Goal: Information Seeking & Learning: Learn about a topic

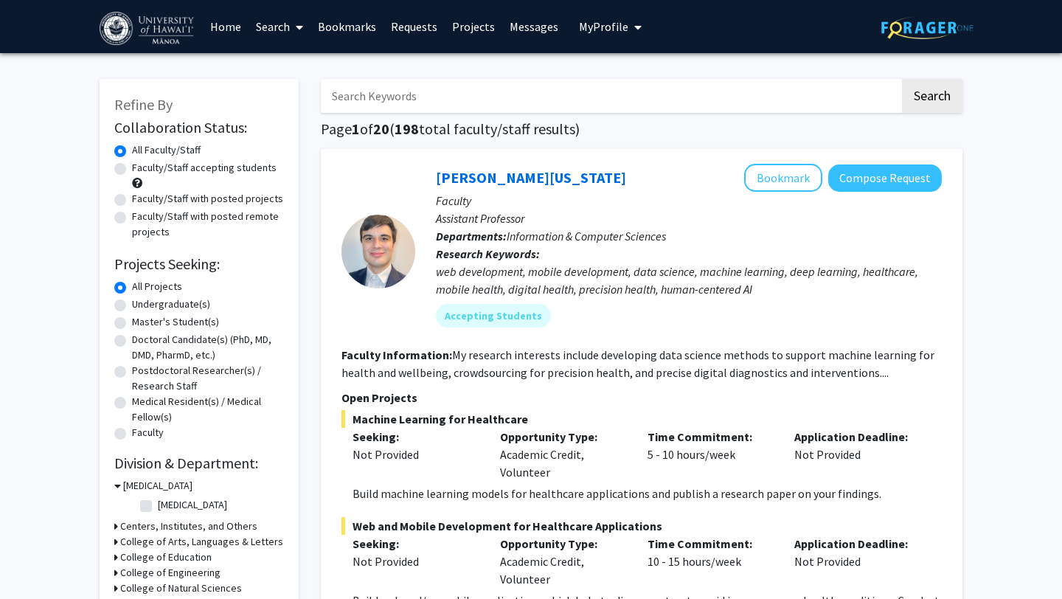
click at [579, 23] on span "My Profile" at bounding box center [603, 26] width 49 height 15
click at [465, 121] on h1 "Page 1 of 20 ( 198 total faculty/staff results)" at bounding box center [642, 129] width 642 height 18
click at [461, 96] on input "Search Keywords" at bounding box center [610, 96] width 579 height 34
click at [902, 79] on button "Search" at bounding box center [932, 96] width 60 height 34
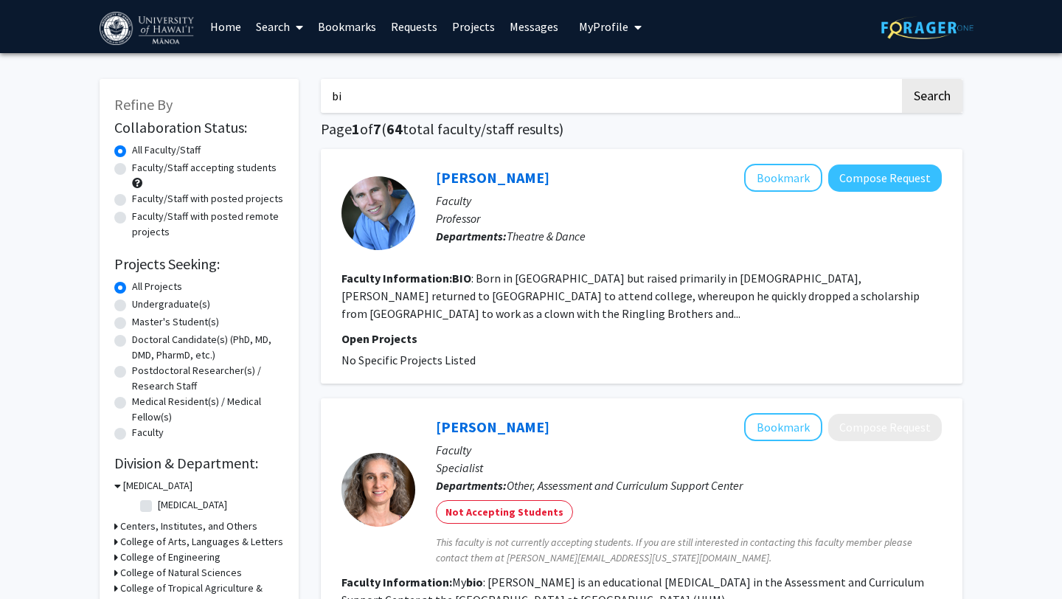
type input "b"
click at [902, 79] on button "Search" at bounding box center [932, 96] width 60 height 34
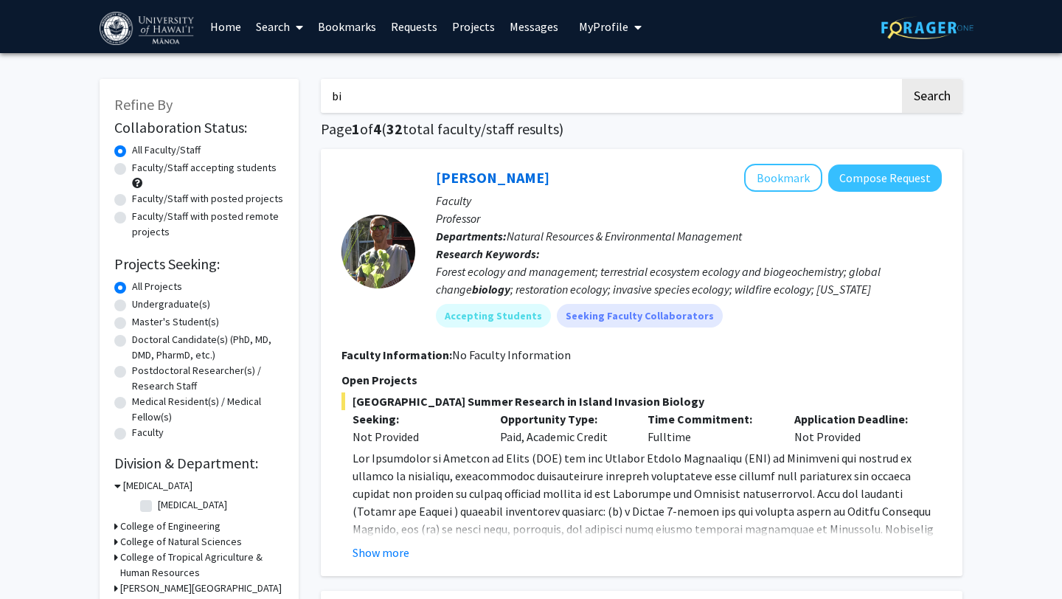
type input "b"
click at [902, 79] on button "Search" at bounding box center [932, 96] width 60 height 34
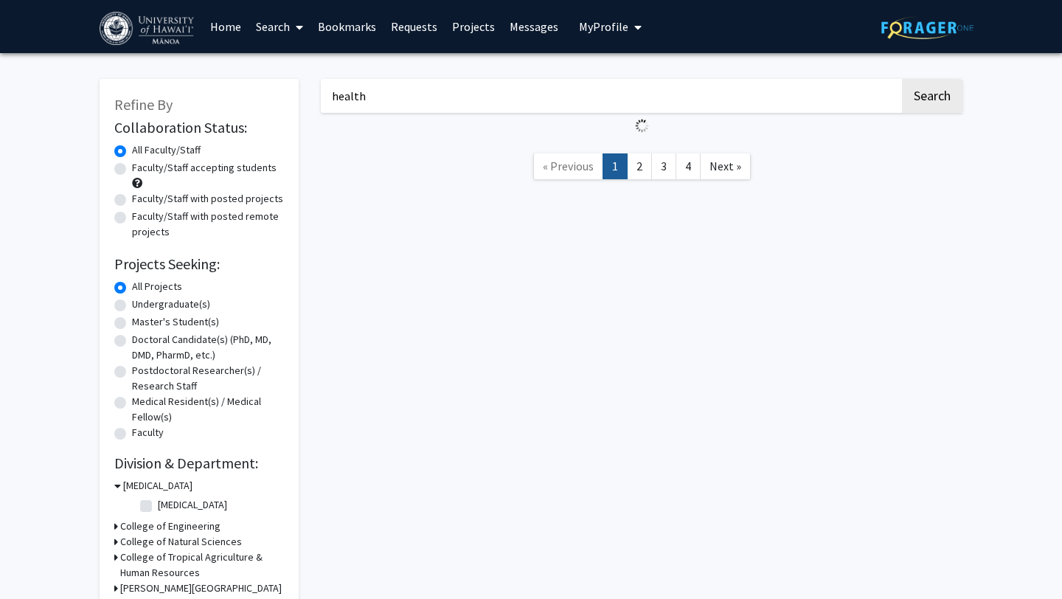
click at [902, 79] on button "Search" at bounding box center [932, 96] width 60 height 34
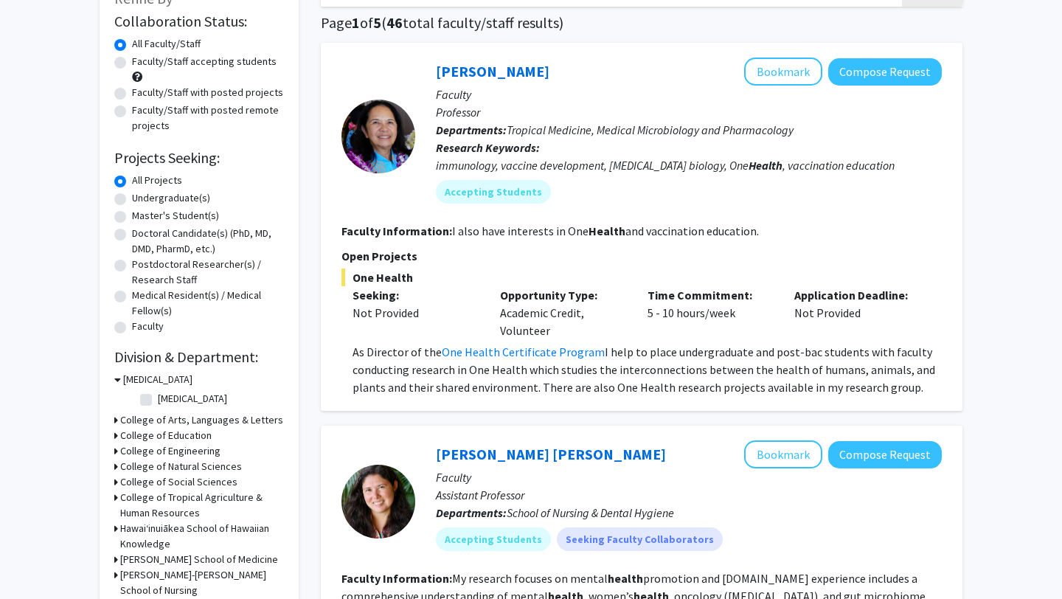
scroll to position [107, 0]
click at [538, 353] on link "One Health Certificate Program" at bounding box center [523, 351] width 163 height 15
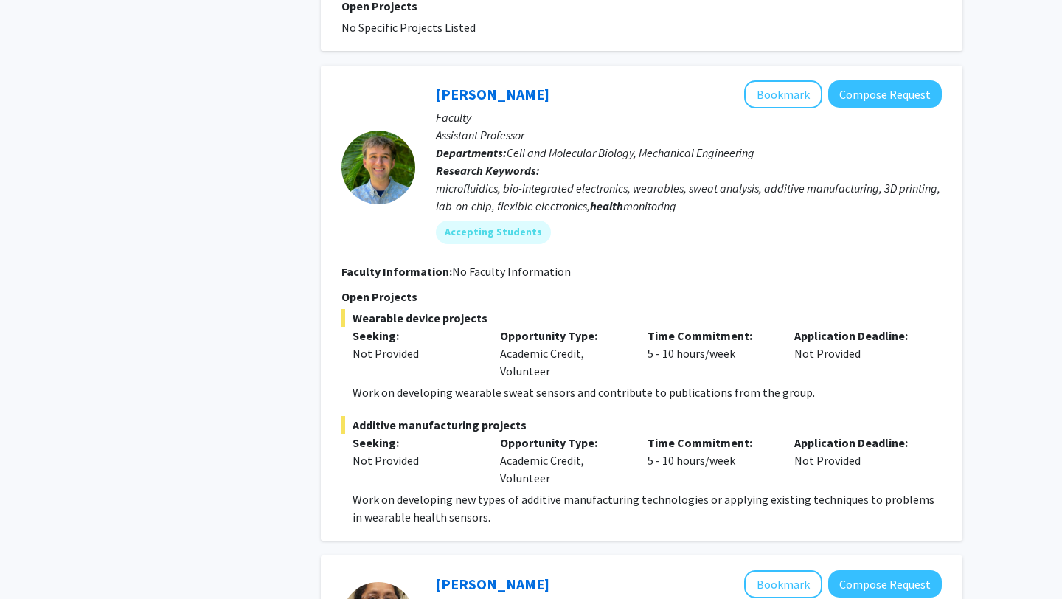
scroll to position [2826, 0]
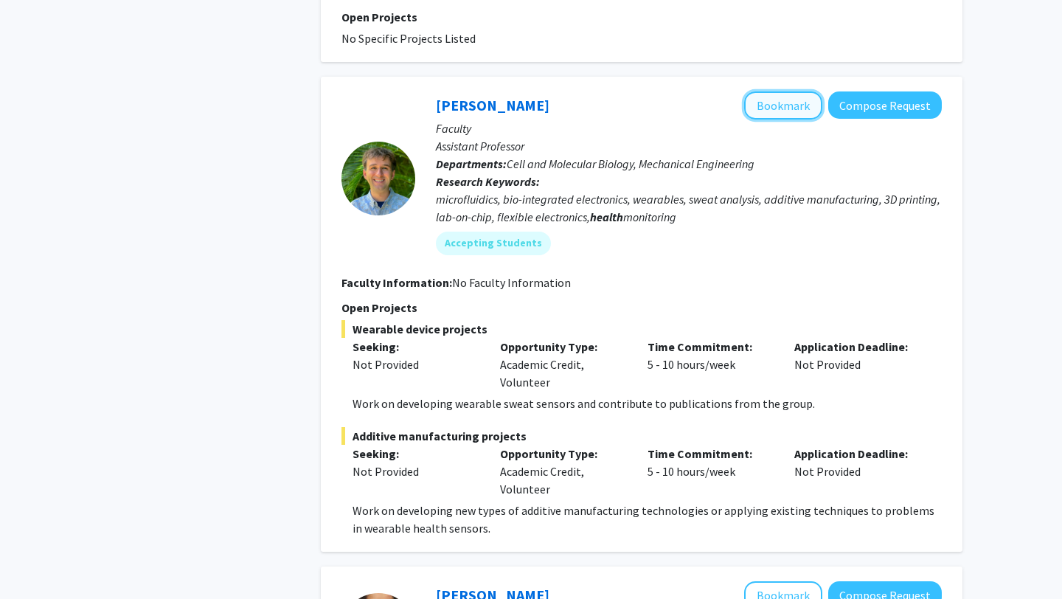
click at [803, 91] on button "Bookmark" at bounding box center [783, 105] width 78 height 28
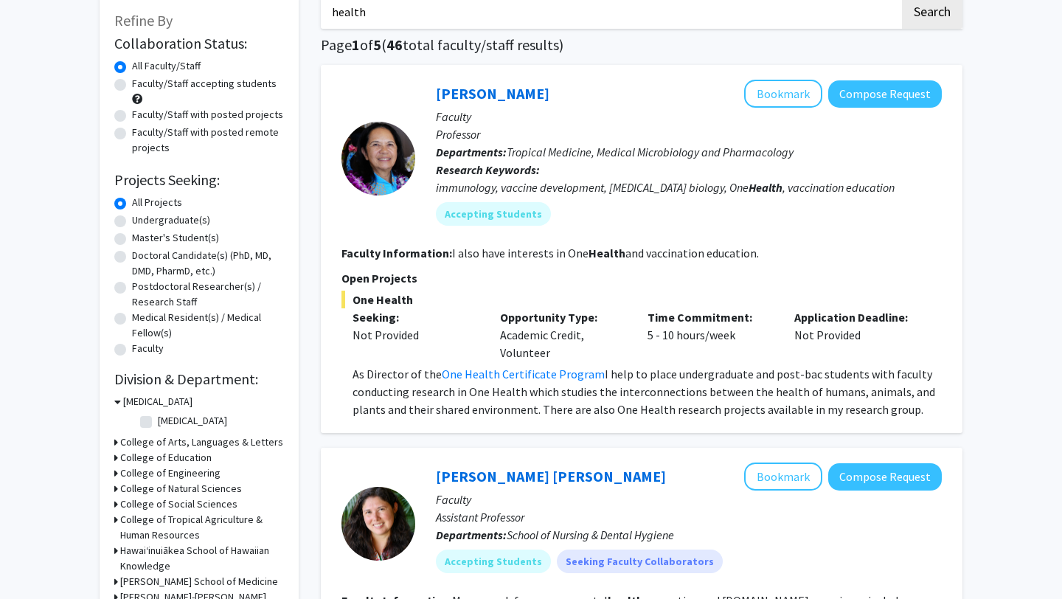
scroll to position [80, 0]
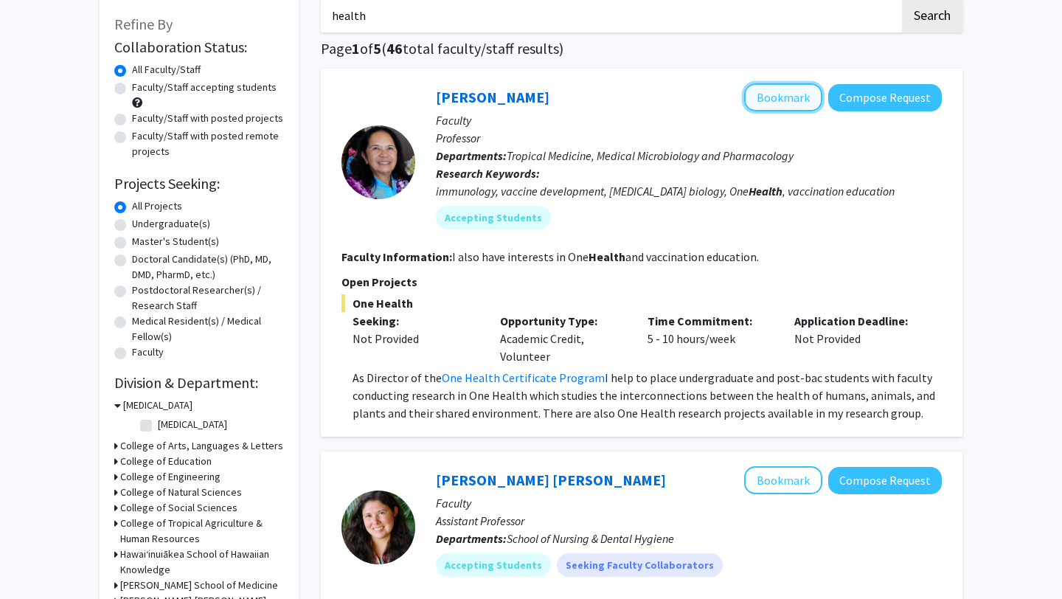
click at [784, 97] on button "Bookmark" at bounding box center [783, 97] width 78 height 28
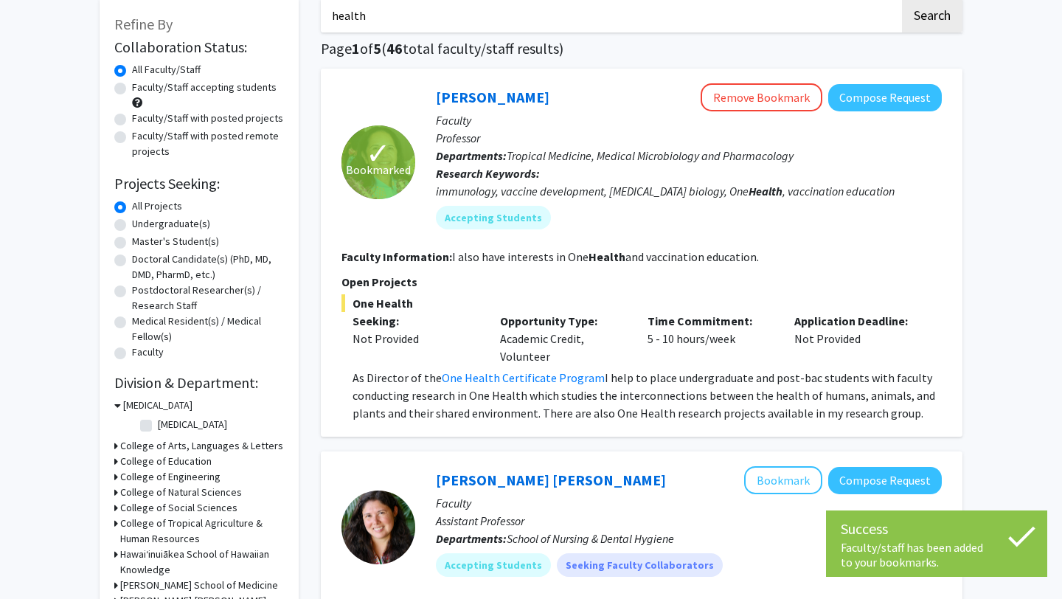
scroll to position [0, 0]
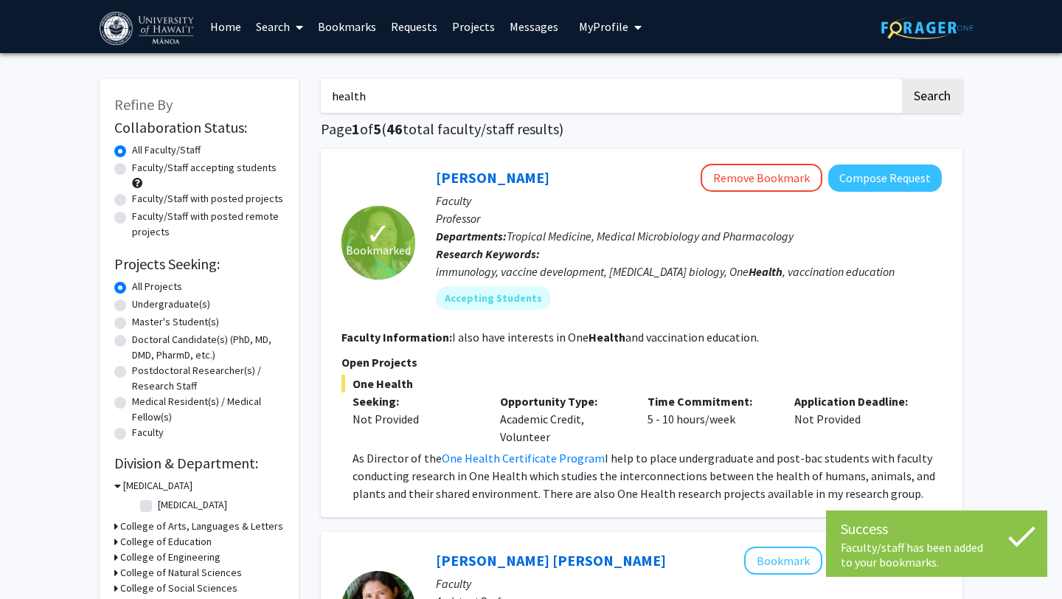
click at [579, 100] on input "health" at bounding box center [610, 96] width 579 height 34
type input "h"
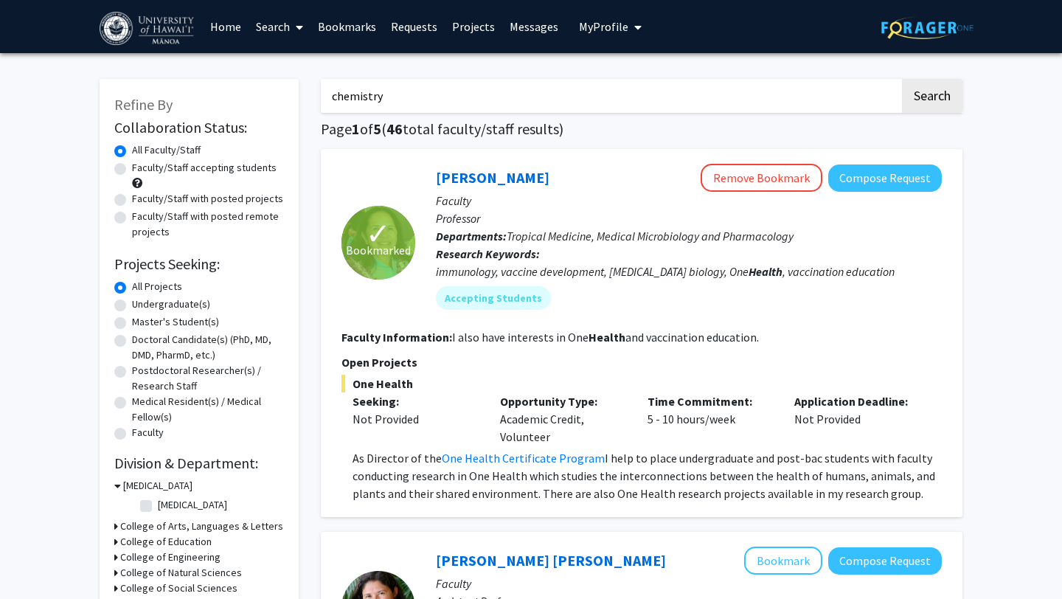
click at [902, 79] on button "Search" at bounding box center [932, 96] width 60 height 34
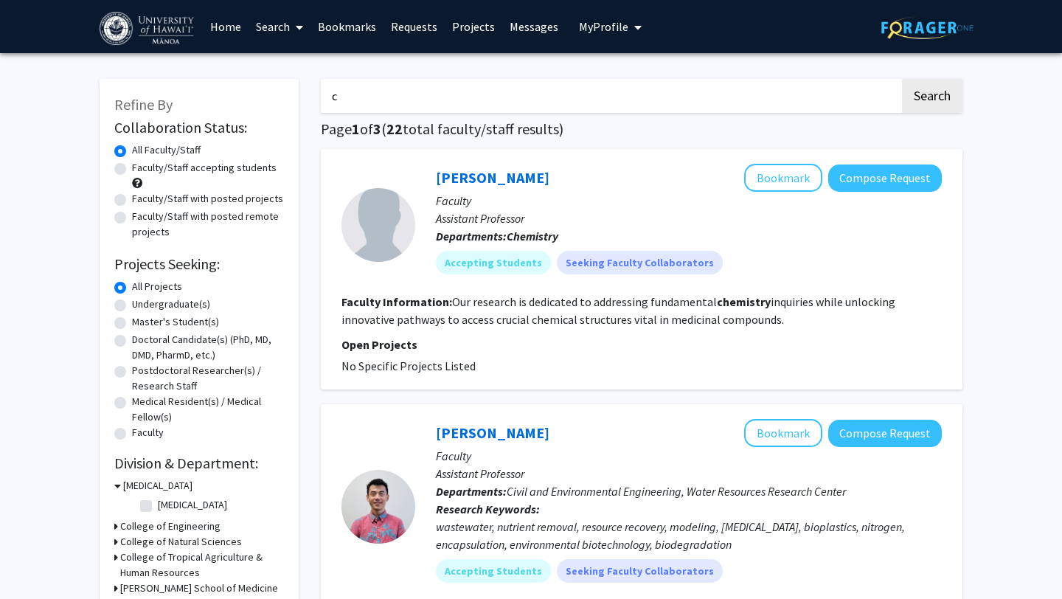
type input "c"
click at [340, 25] on link "Bookmarks" at bounding box center [347, 27] width 73 height 52
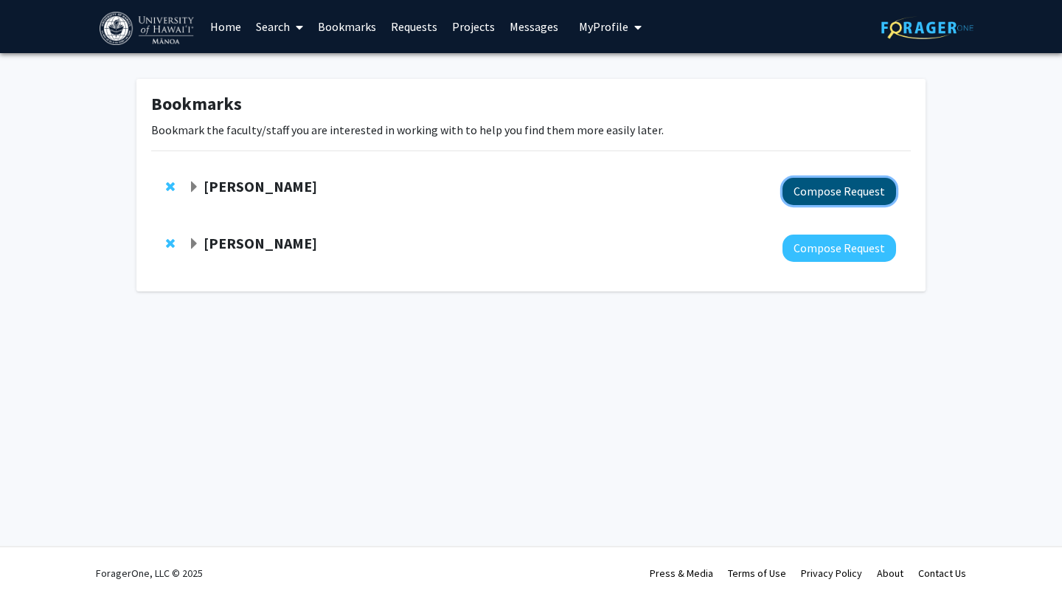
click at [827, 198] on button "Compose Request" at bounding box center [840, 191] width 114 height 27
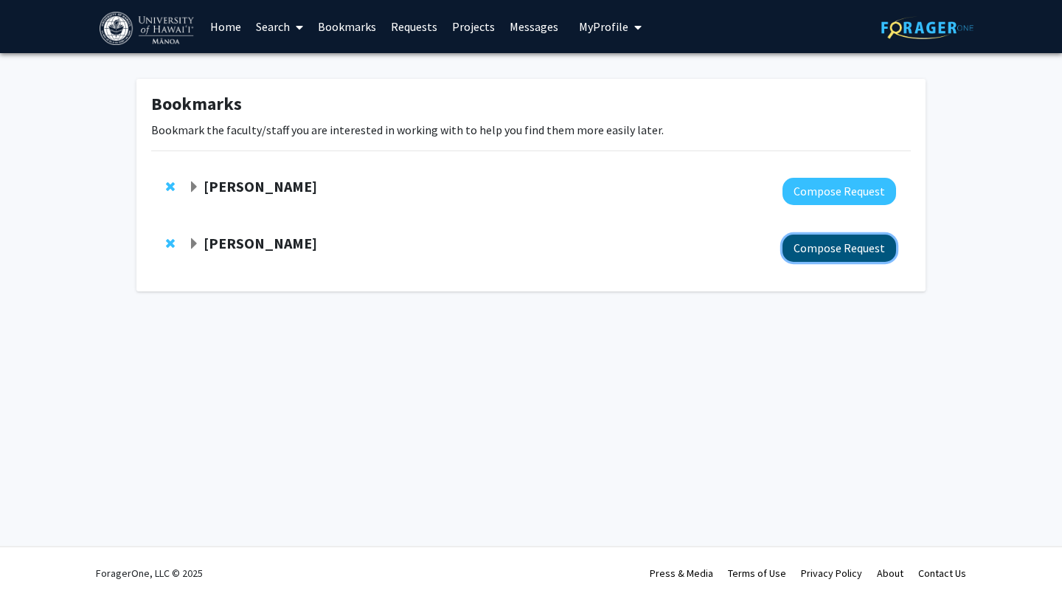
click at [850, 235] on button "Compose Request" at bounding box center [840, 248] width 114 height 27
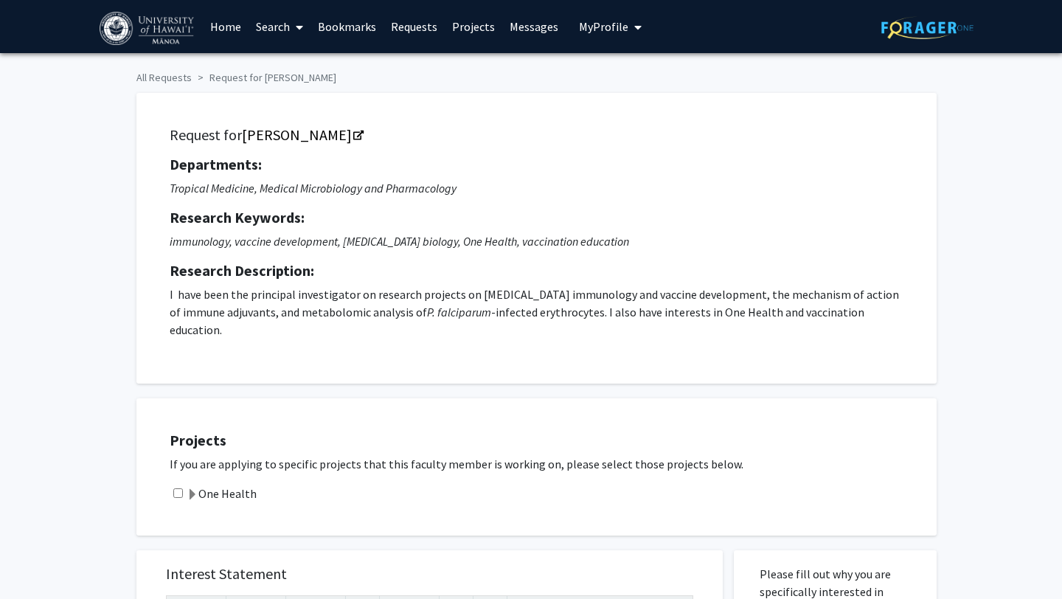
click at [238, 22] on link "Home" at bounding box center [226, 27] width 46 height 52
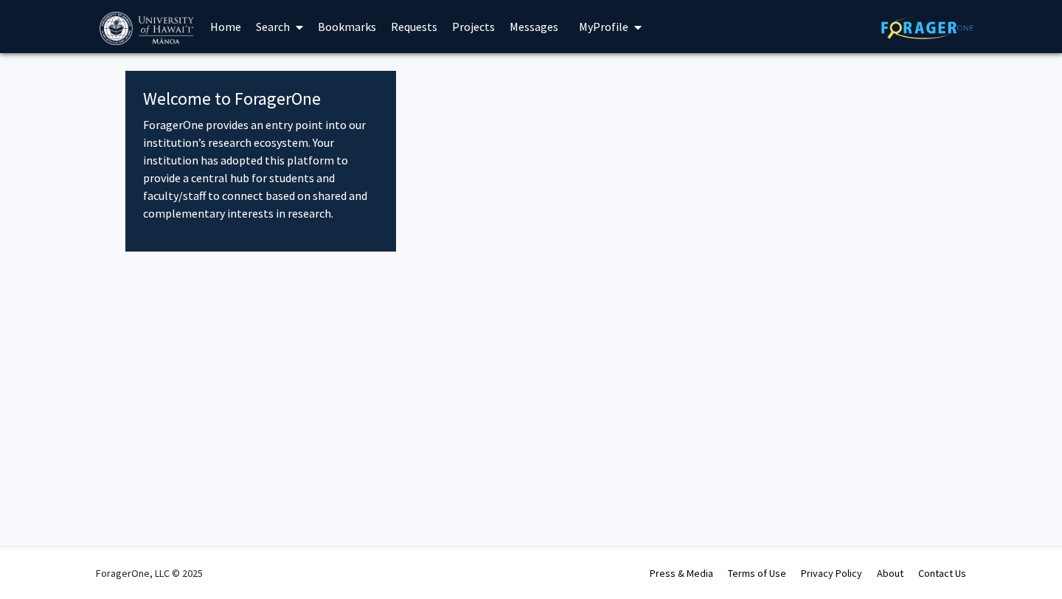
click at [280, 24] on link "Search" at bounding box center [280, 27] width 62 height 52
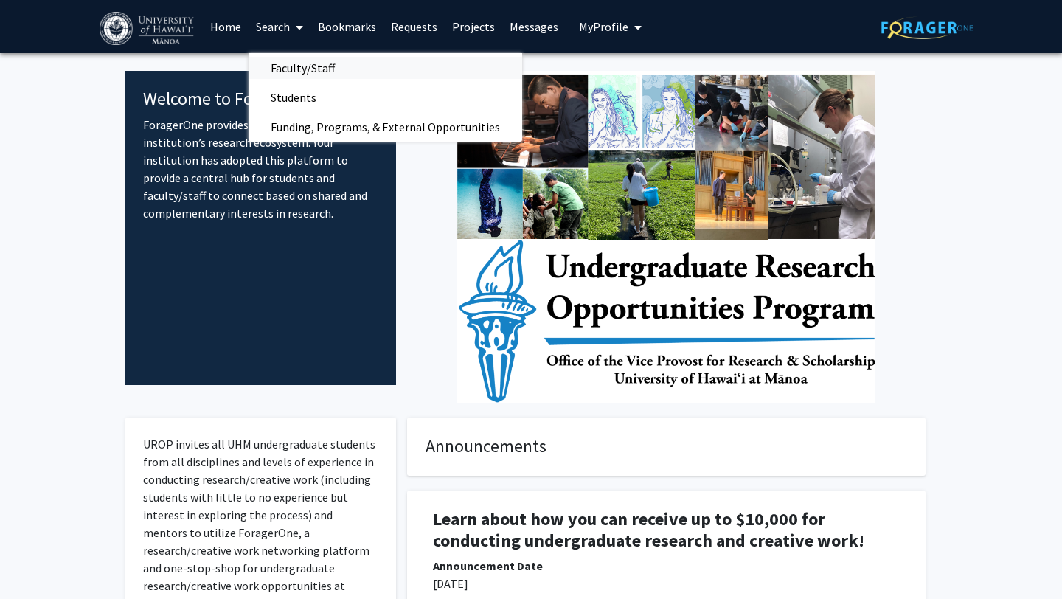
click at [279, 73] on span "Faculty/Staff" at bounding box center [303, 68] width 108 height 30
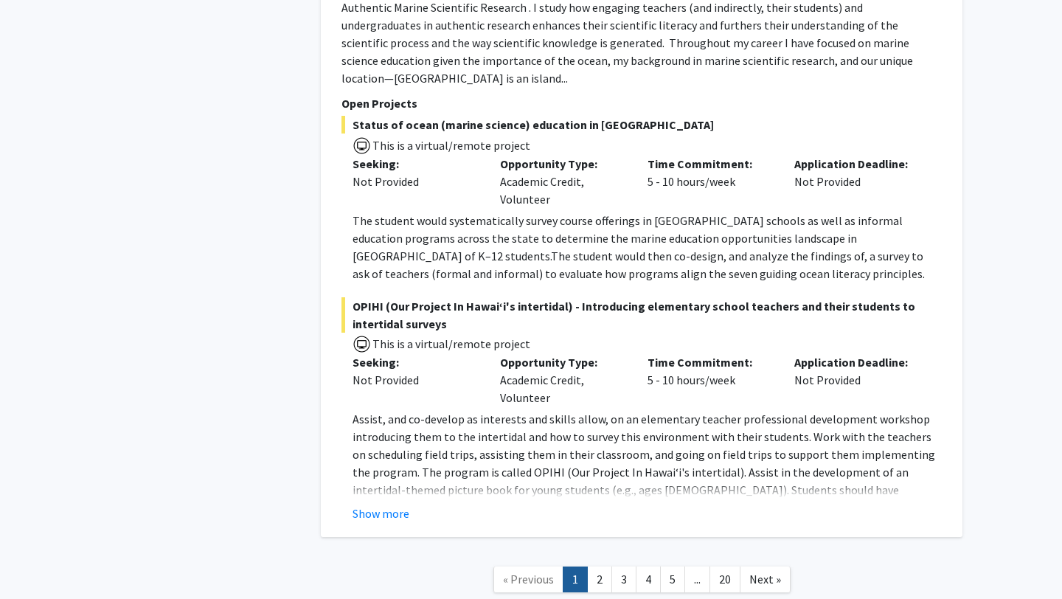
scroll to position [8817, 0]
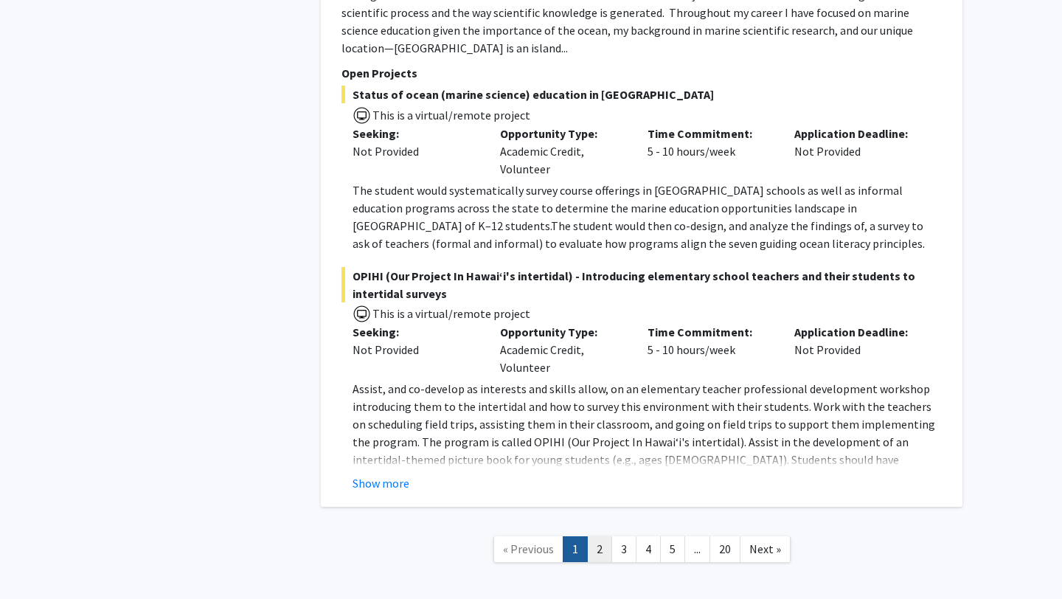
click at [595, 536] on link "2" at bounding box center [599, 549] width 25 height 26
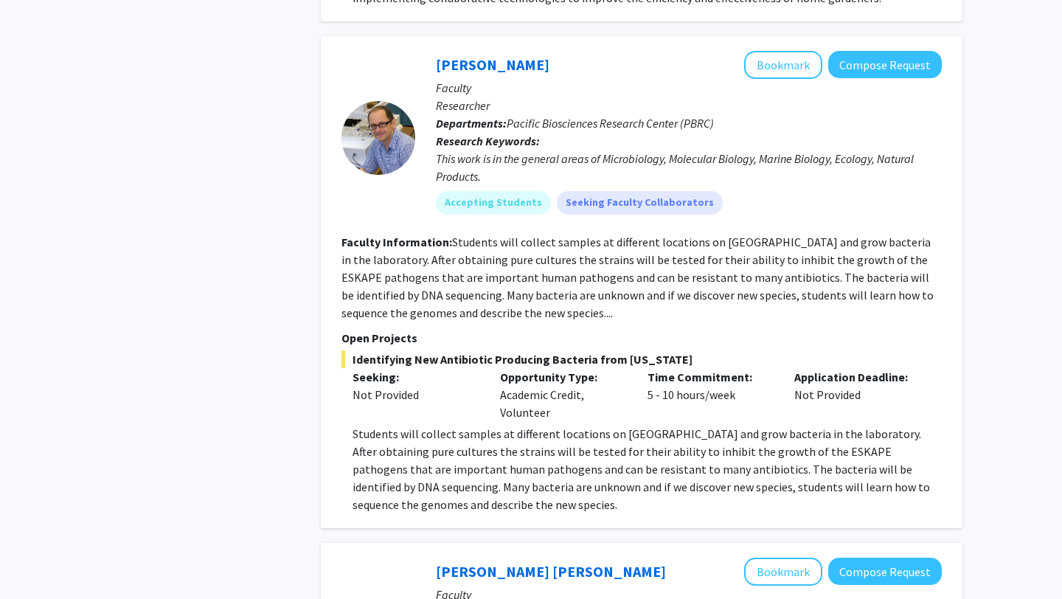
scroll to position [4143, 0]
click at [803, 50] on button "Bookmark" at bounding box center [783, 64] width 78 height 28
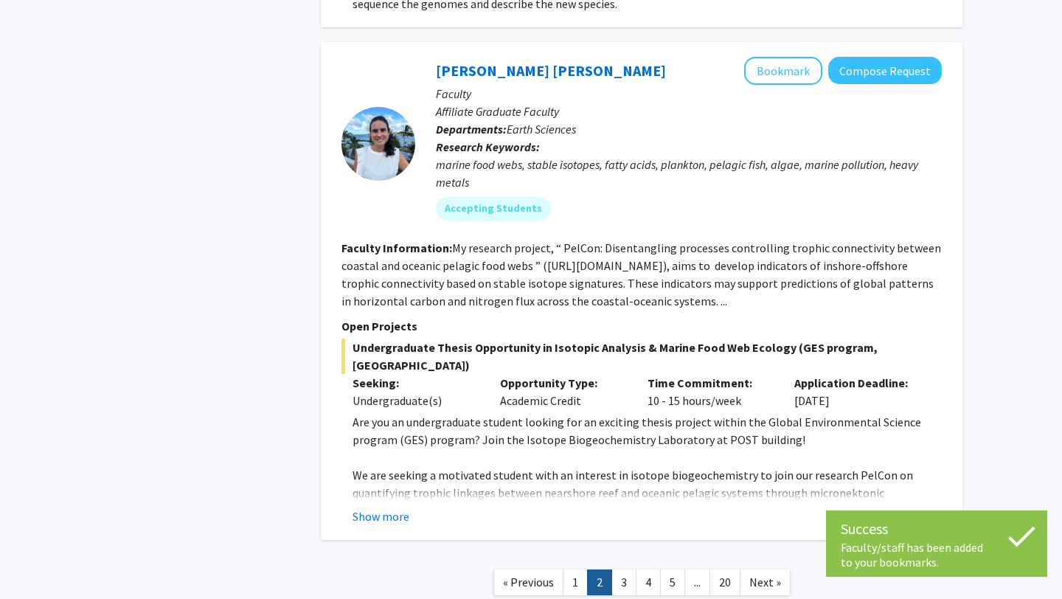
scroll to position [4648, 0]
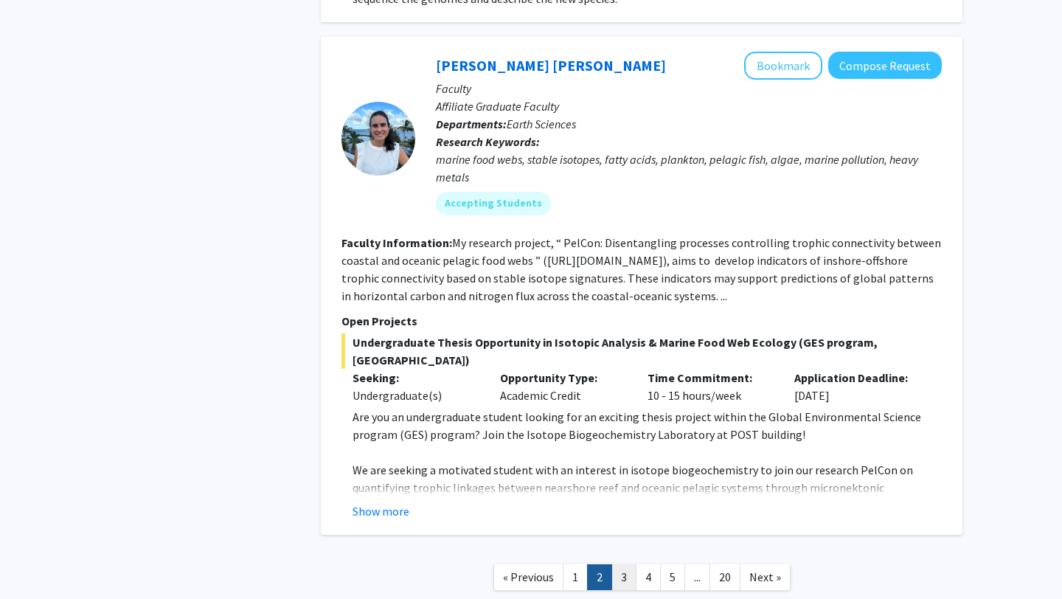
click at [625, 564] on link "3" at bounding box center [624, 577] width 25 height 26
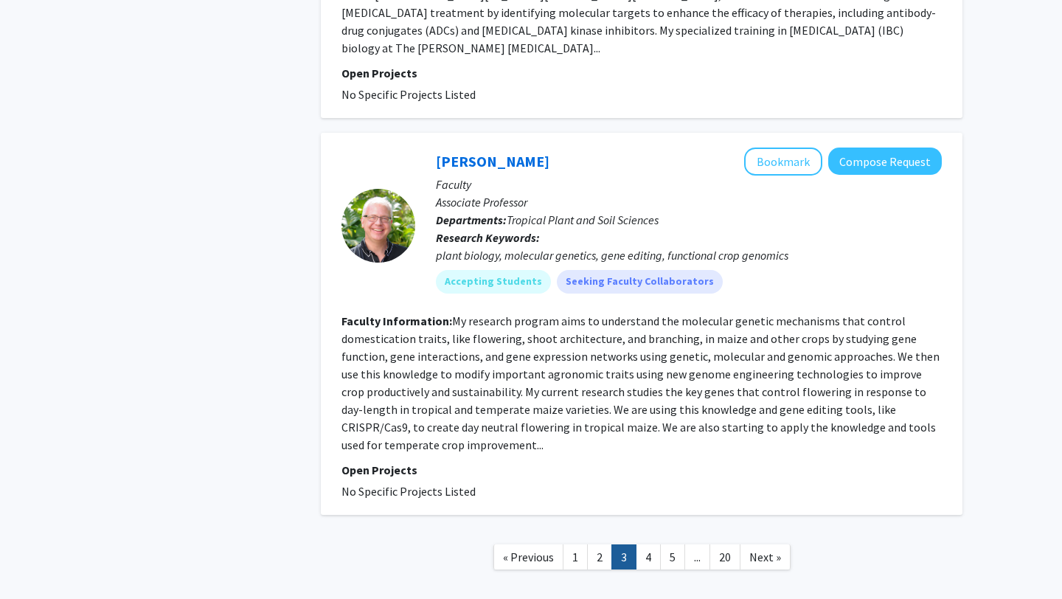
scroll to position [3682, 0]
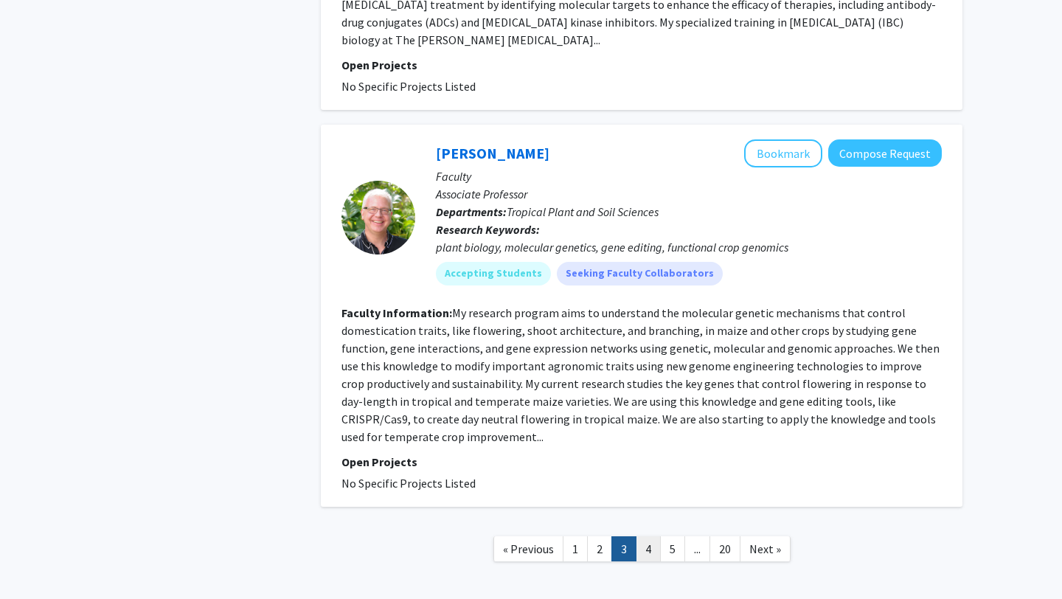
click at [646, 536] on link "4" at bounding box center [648, 549] width 25 height 26
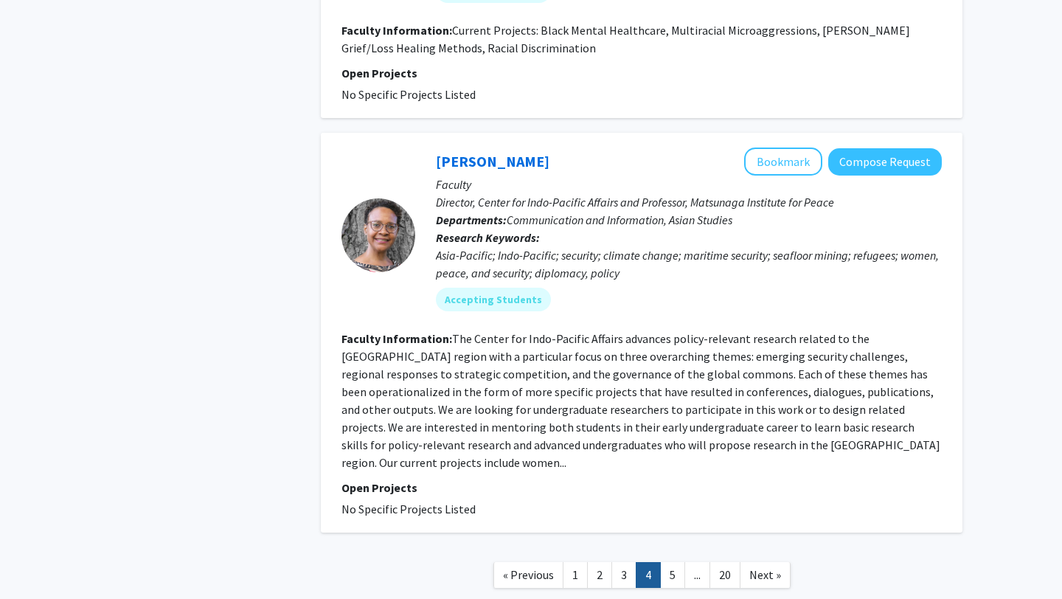
scroll to position [3294, 0]
click at [675, 561] on link "5" at bounding box center [672, 574] width 25 height 26
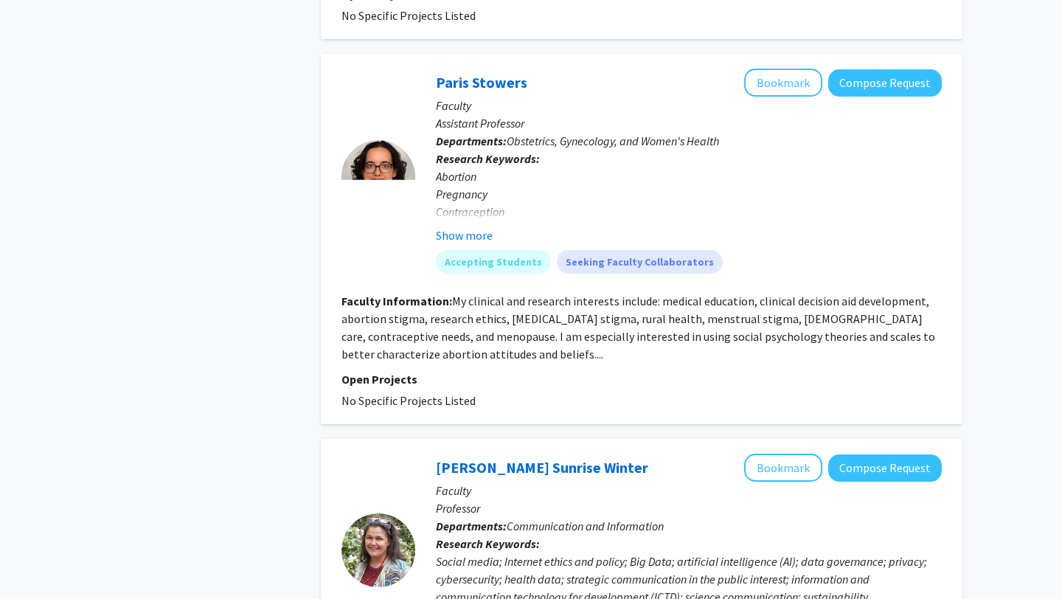
scroll to position [1856, 0]
click at [468, 226] on button "Show more" at bounding box center [464, 235] width 57 height 18
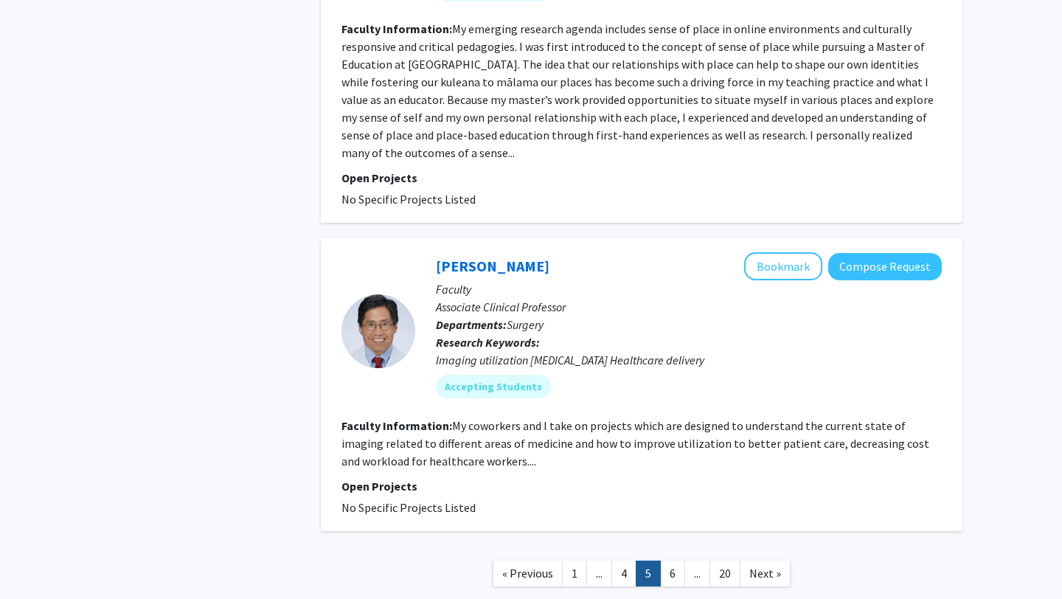
scroll to position [3426, 0]
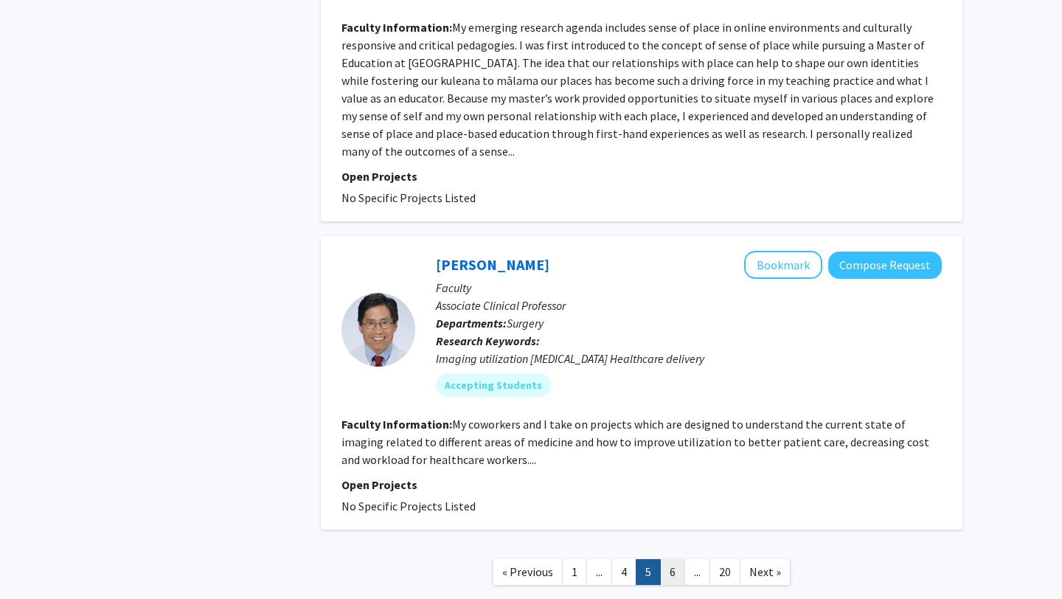
click at [676, 559] on link "6" at bounding box center [672, 572] width 25 height 26
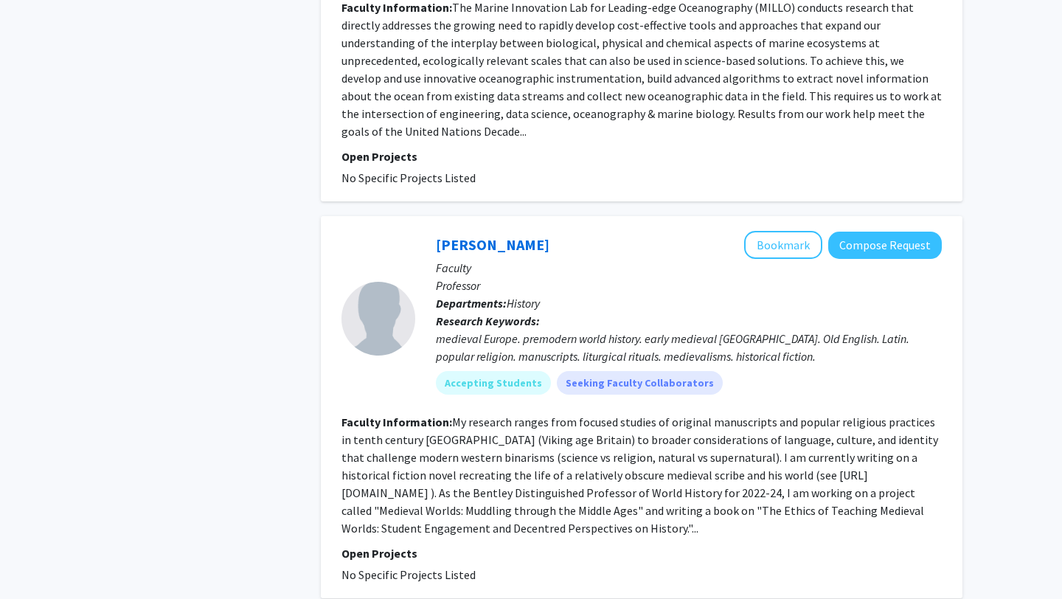
scroll to position [3419, 0]
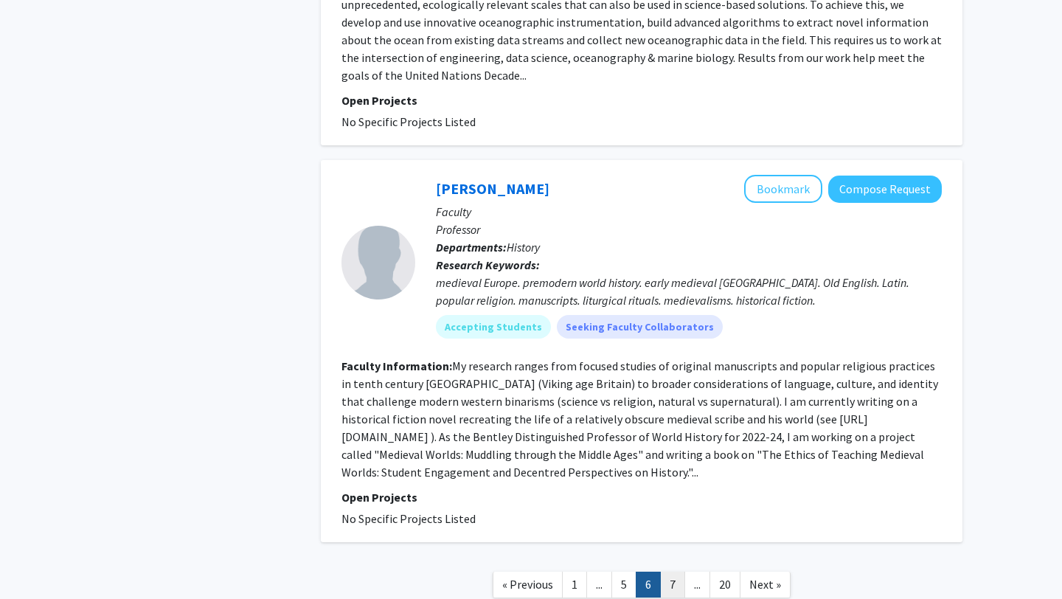
click at [674, 572] on link "7" at bounding box center [672, 585] width 25 height 26
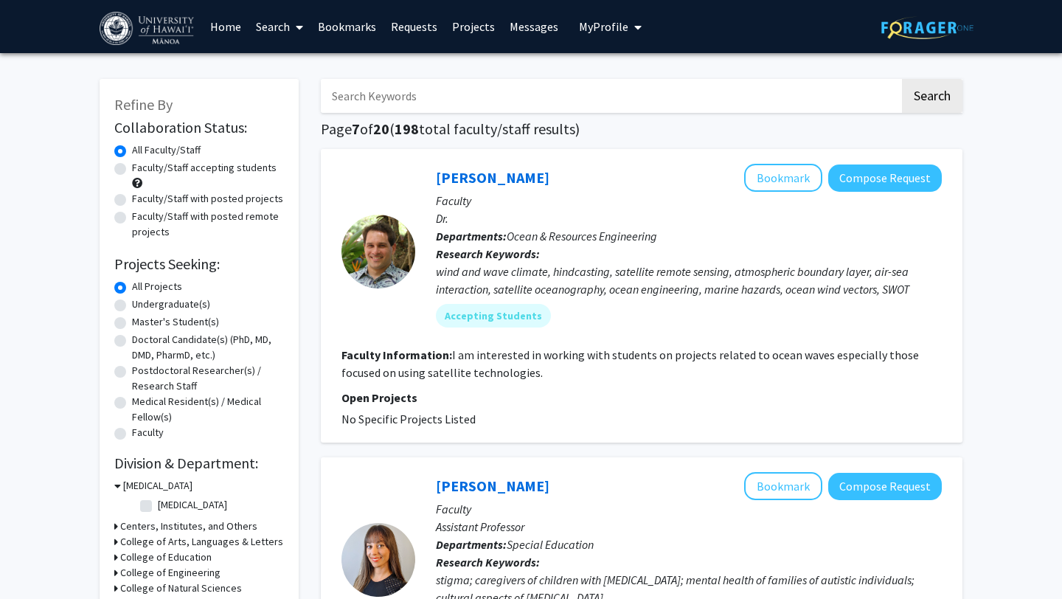
click at [374, 100] on input "Search Keywords" at bounding box center [610, 96] width 579 height 34
type input "F"
type input "Biology"
click at [902, 79] on button "Search" at bounding box center [932, 96] width 60 height 34
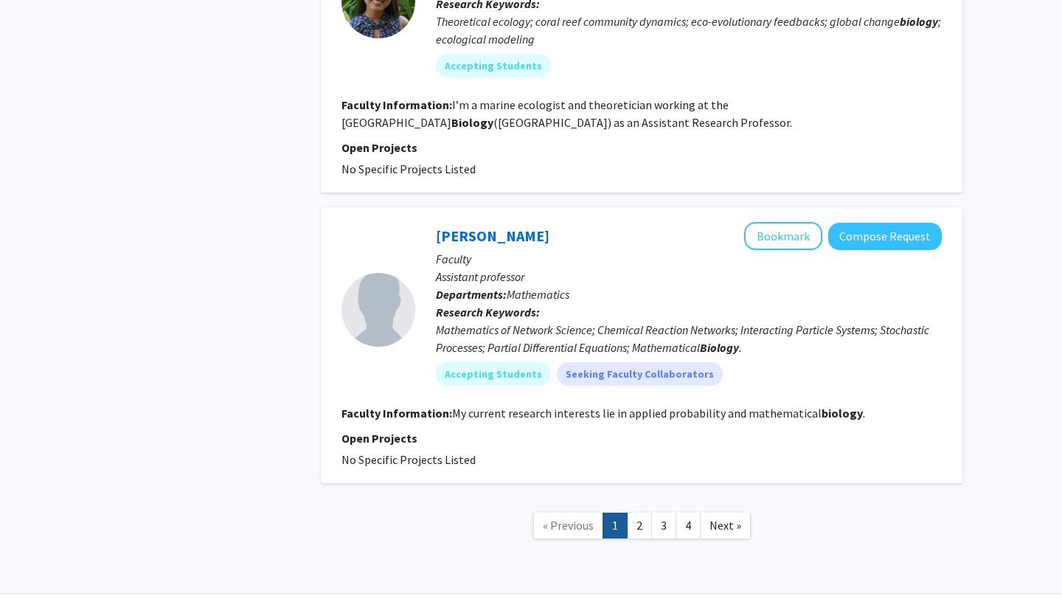
scroll to position [2815, 0]
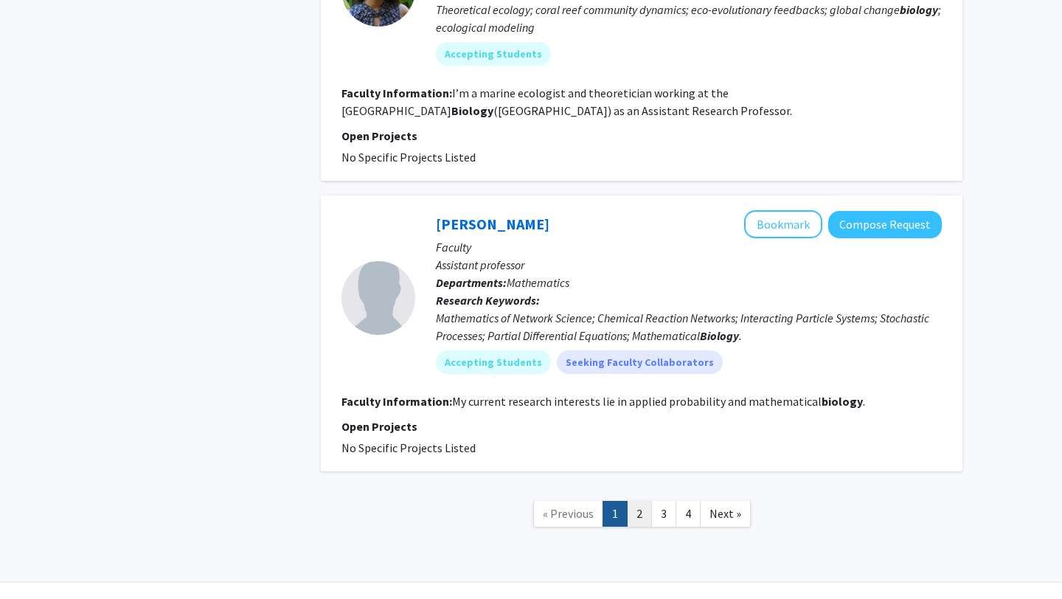
click at [637, 501] on link "2" at bounding box center [639, 514] width 25 height 26
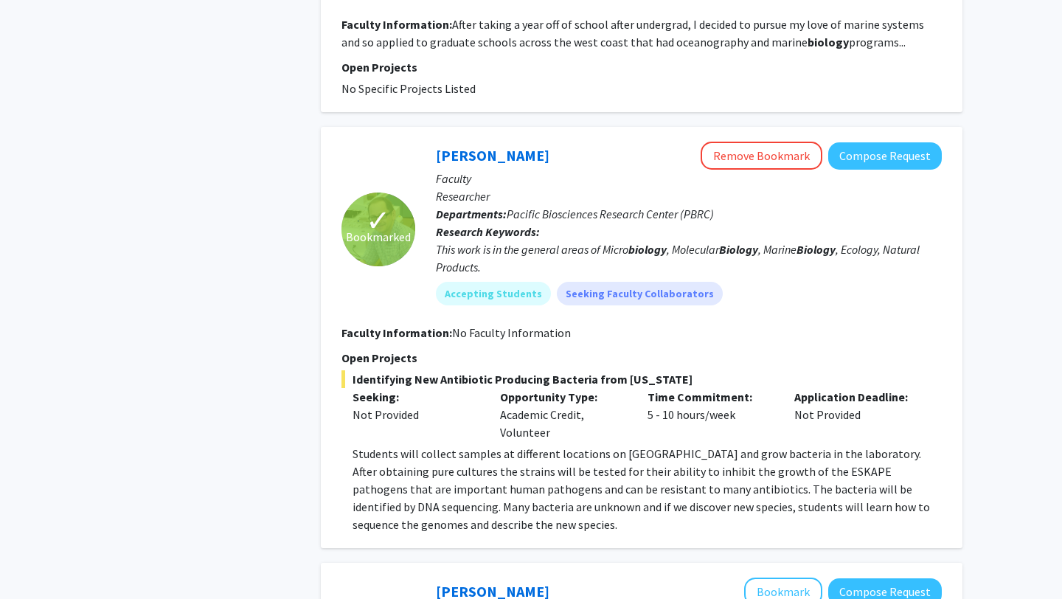
scroll to position [2279, 0]
click at [503, 145] on link "[PERSON_NAME]" at bounding box center [493, 154] width 114 height 18
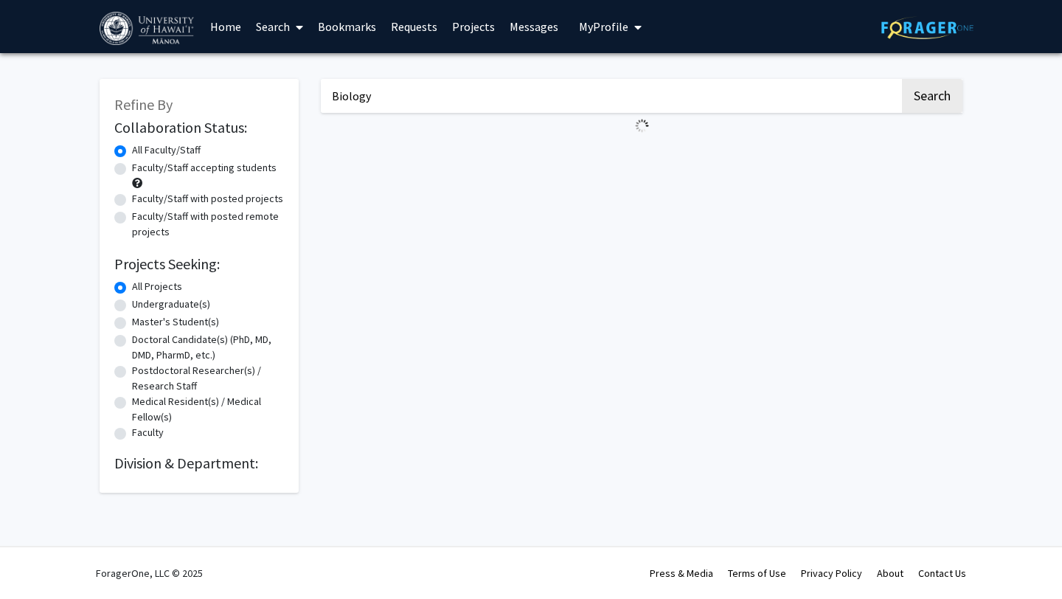
click at [352, 21] on link "Bookmarks" at bounding box center [347, 27] width 73 height 52
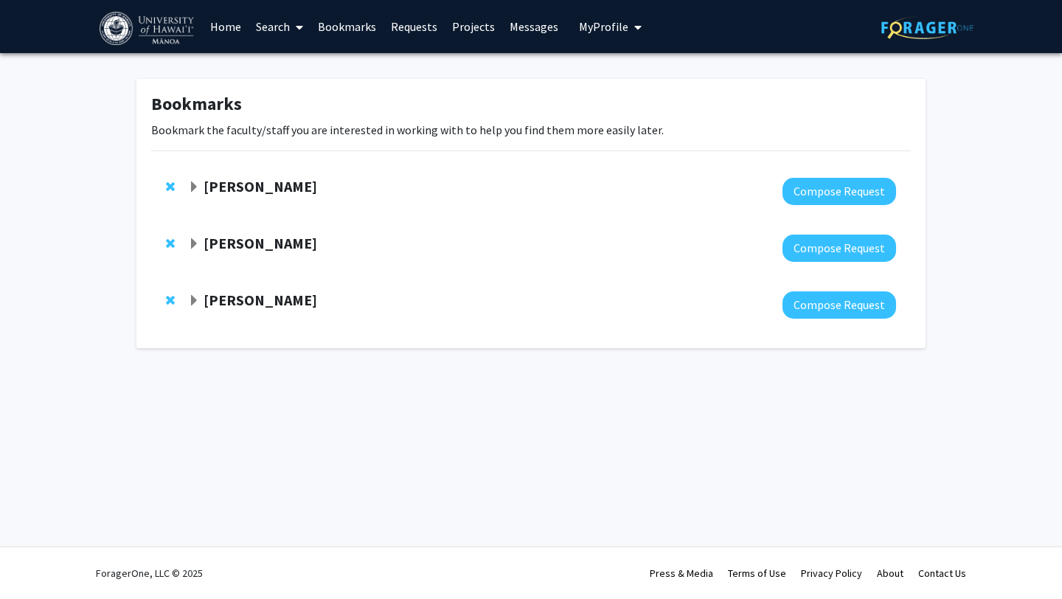
click at [244, 238] on strong "[PERSON_NAME]" at bounding box center [261, 243] width 114 height 18
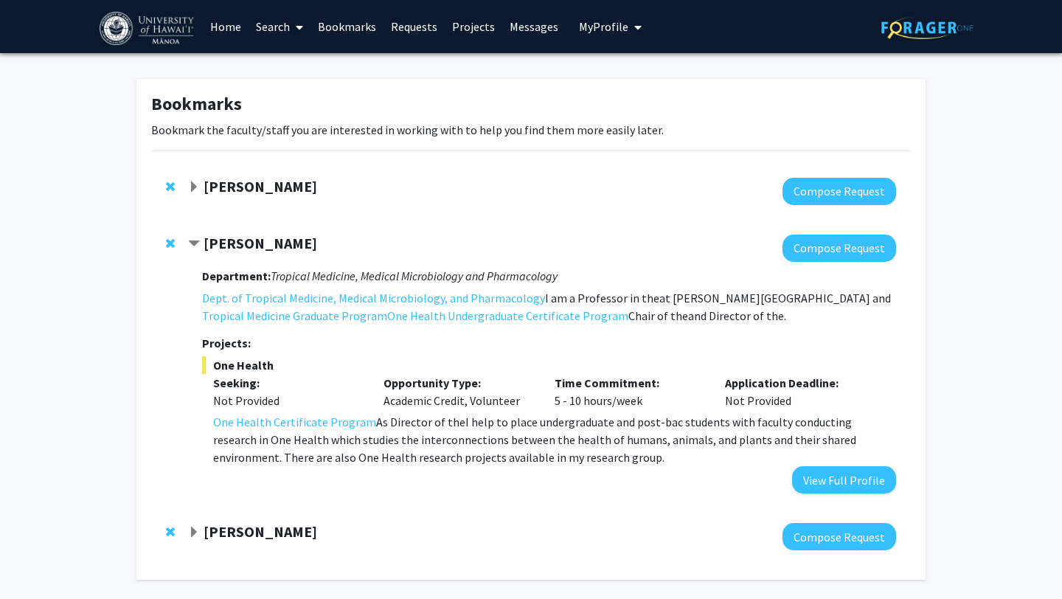
click at [240, 190] on strong "[PERSON_NAME]" at bounding box center [261, 186] width 114 height 18
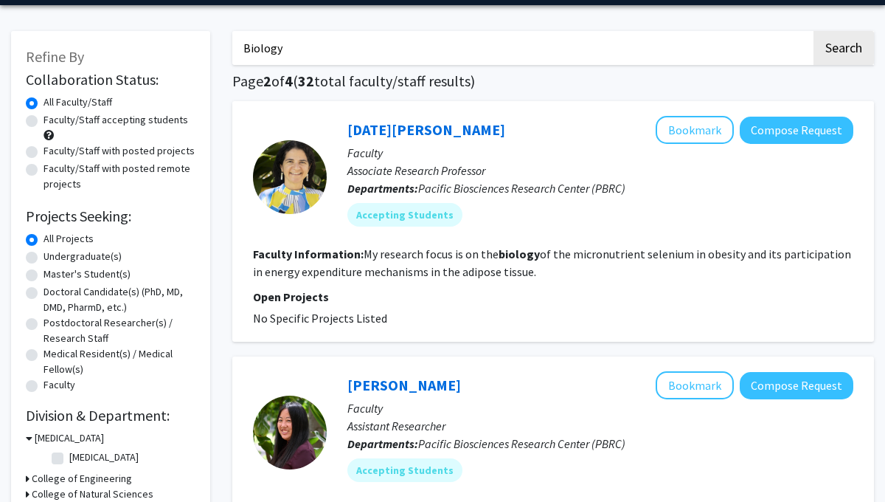
scroll to position [43, 0]
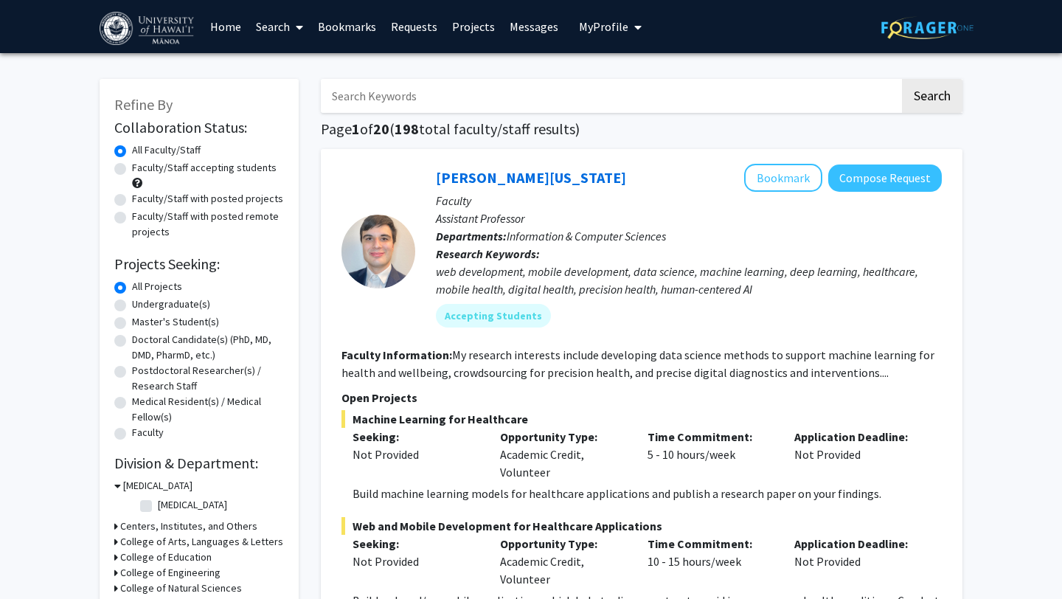
click at [511, 94] on input "Search Keywords" at bounding box center [610, 96] width 579 height 34
type input "health"
click at [902, 79] on button "Search" at bounding box center [932, 96] width 60 height 34
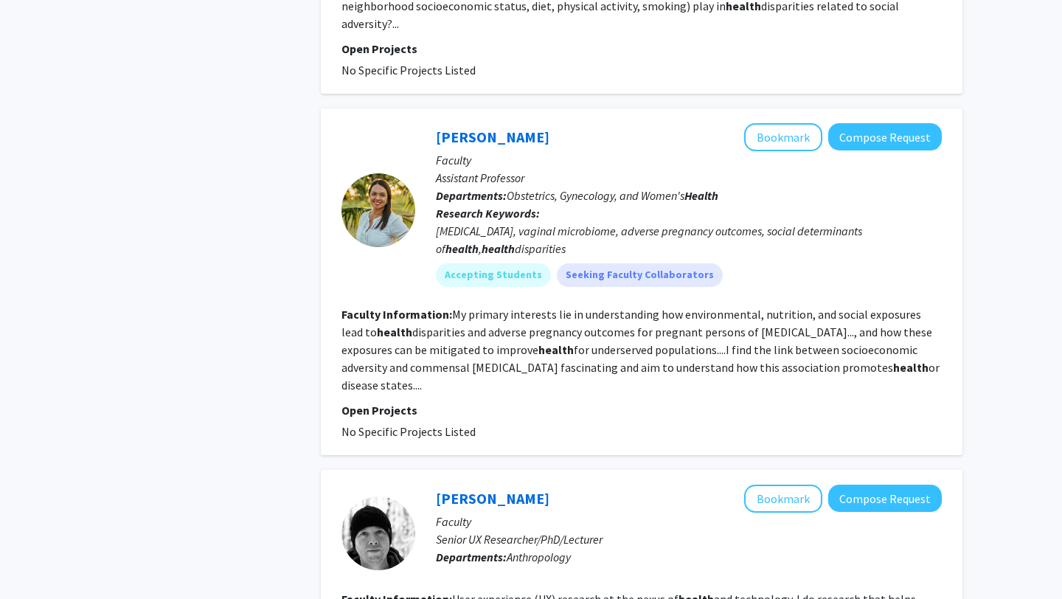
scroll to position [1936, 0]
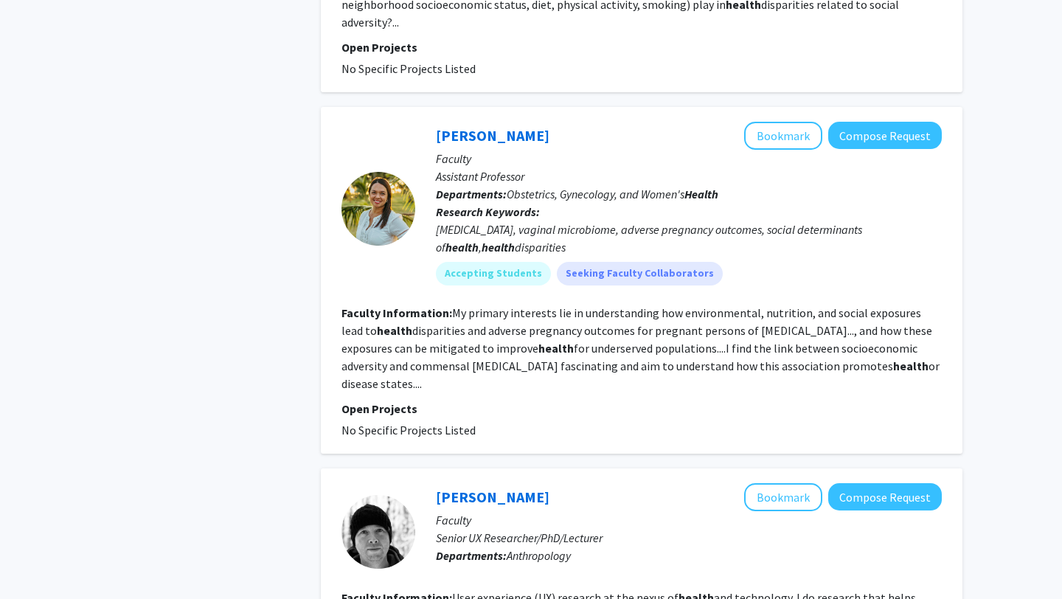
click at [782, 304] on section "Faculty Information: My primary interests lie in understanding how environmenta…" at bounding box center [642, 348] width 600 height 89
click at [504, 127] on div "Corrie Miller Bookmark Compose Request" at bounding box center [689, 136] width 506 height 28
click at [502, 126] on link "[PERSON_NAME]" at bounding box center [493, 135] width 114 height 18
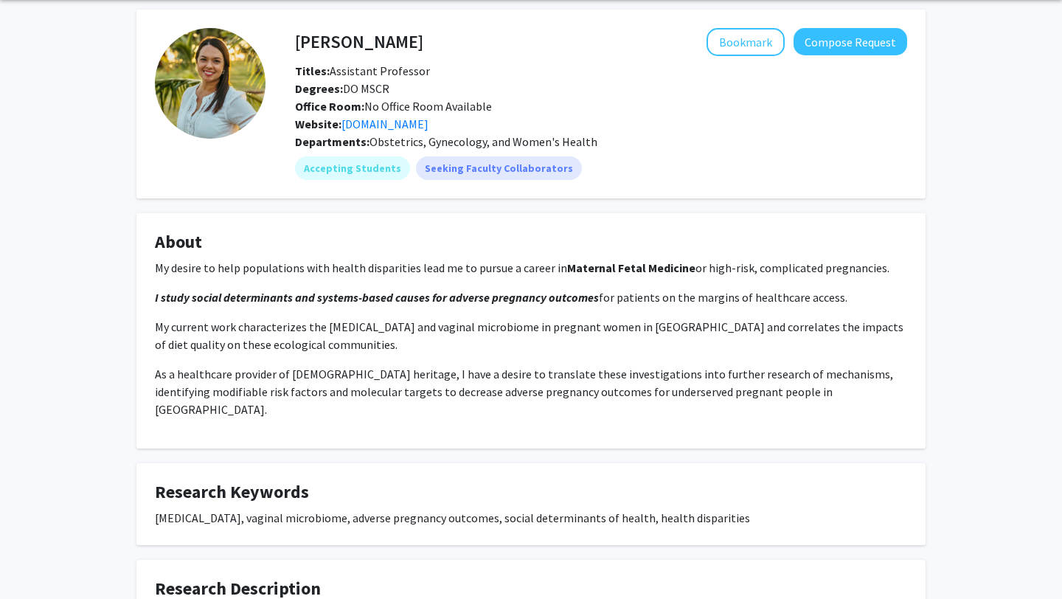
scroll to position [54, 0]
click at [738, 35] on button "Bookmark" at bounding box center [746, 43] width 78 height 28
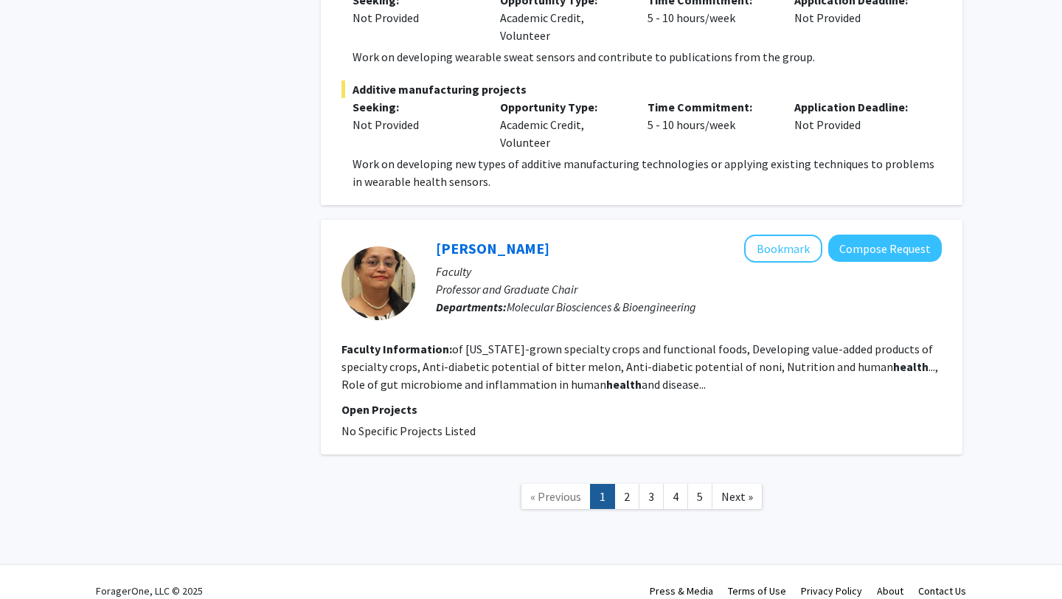
scroll to position [3173, 0]
click at [633, 483] on link "2" at bounding box center [626, 496] width 25 height 26
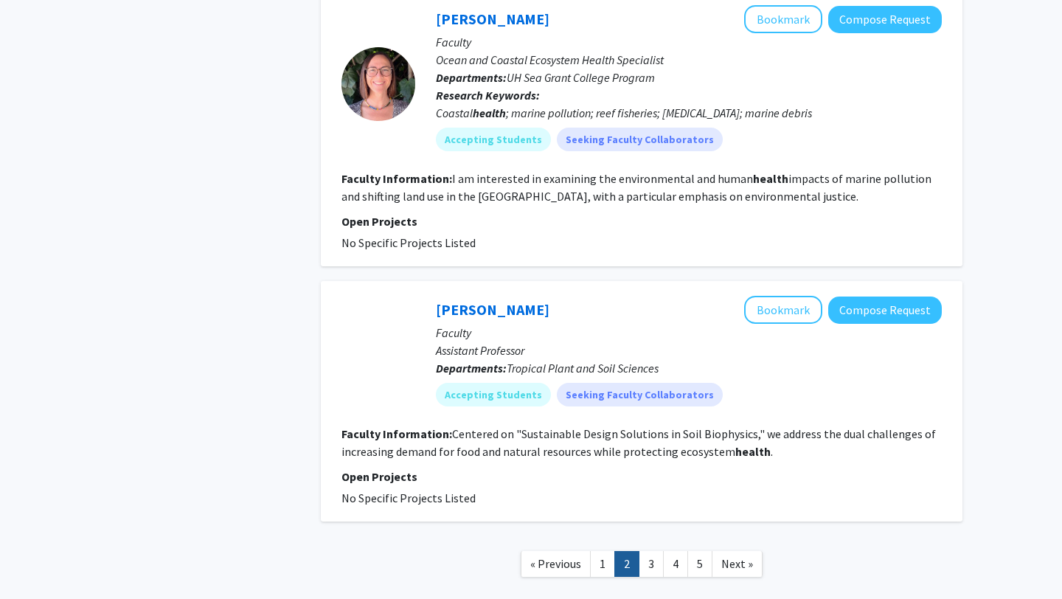
scroll to position [2522, 0]
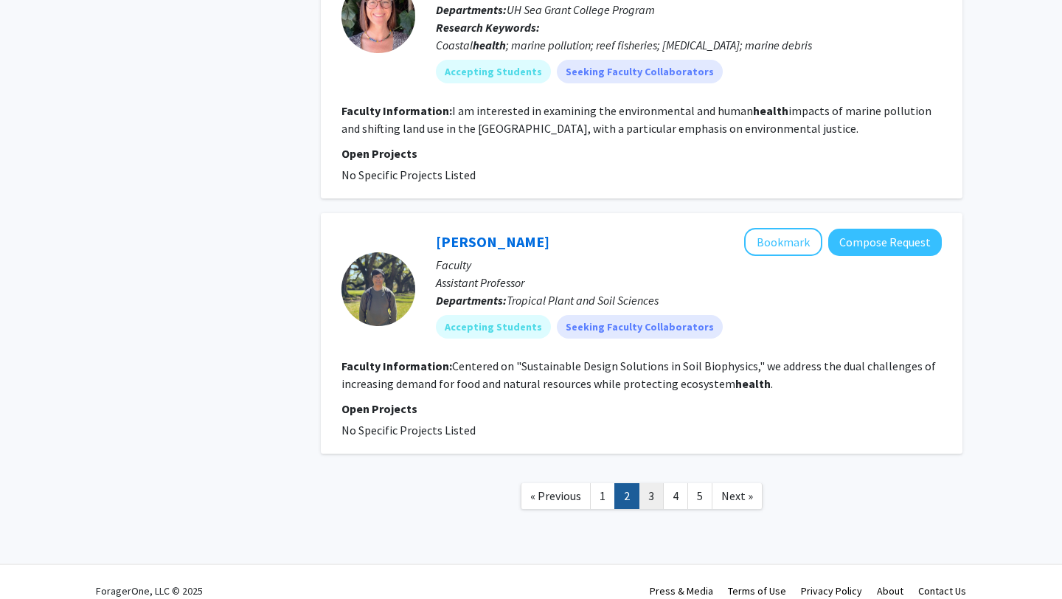
click at [658, 483] on link "3" at bounding box center [651, 496] width 25 height 26
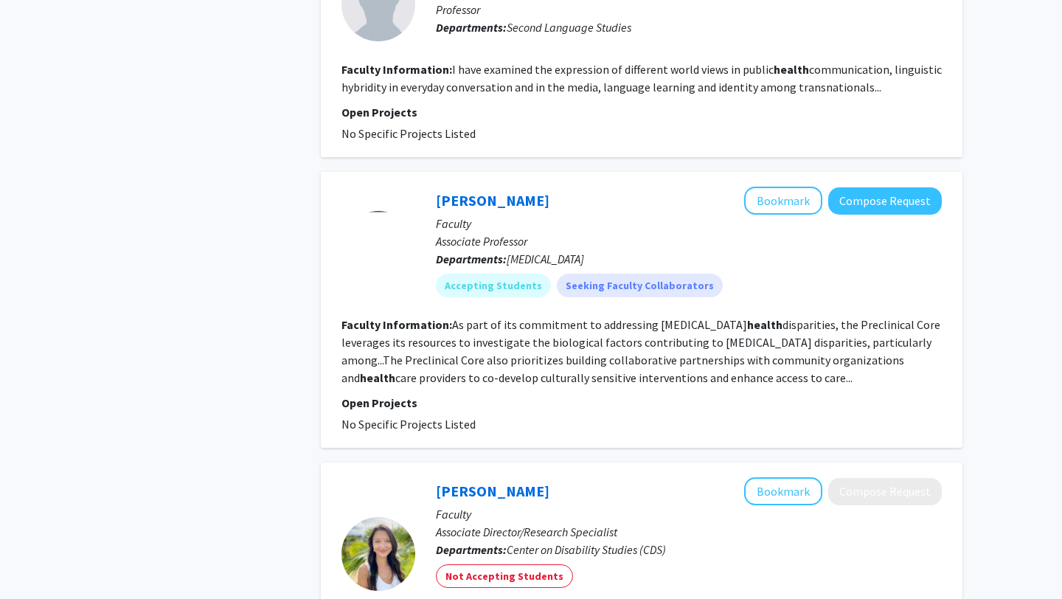
scroll to position [1853, 0]
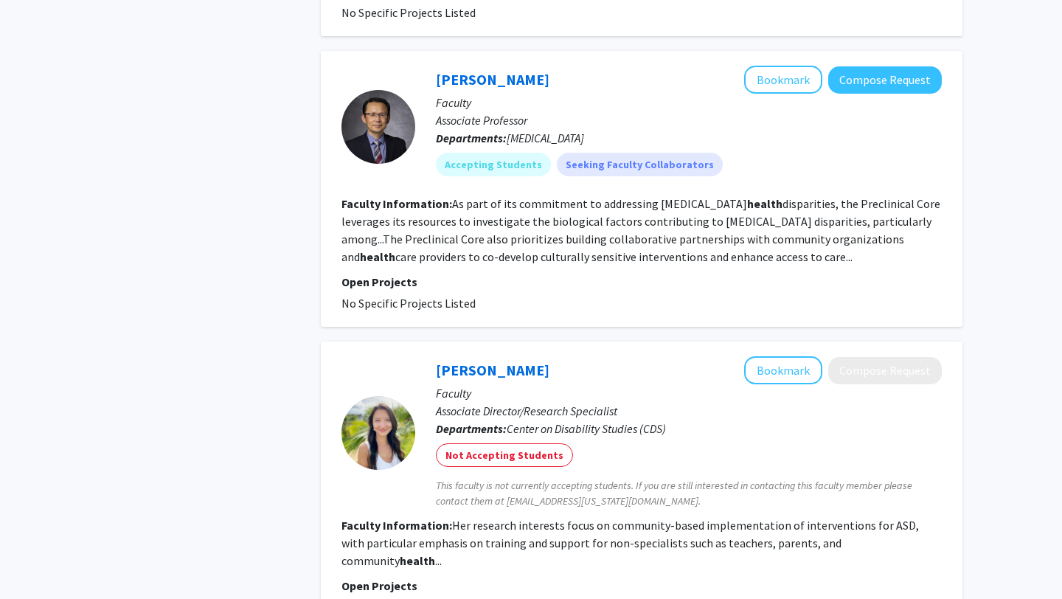
click at [501, 66] on div "Jangsoon Lee Bookmark Compose Request" at bounding box center [689, 80] width 506 height 28
click at [501, 70] on link "[PERSON_NAME]" at bounding box center [493, 79] width 114 height 18
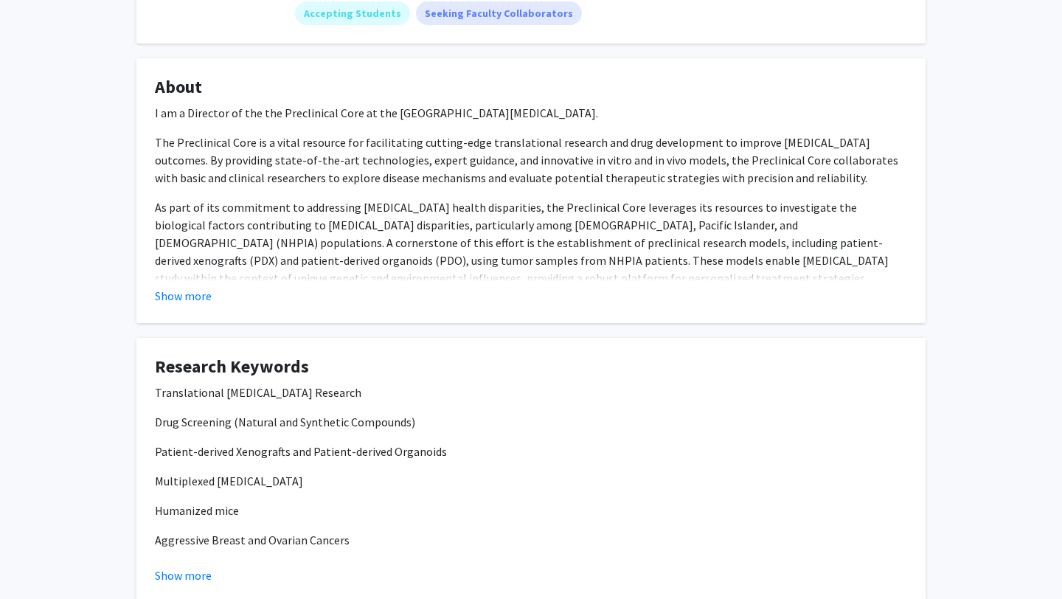
scroll to position [240, 0]
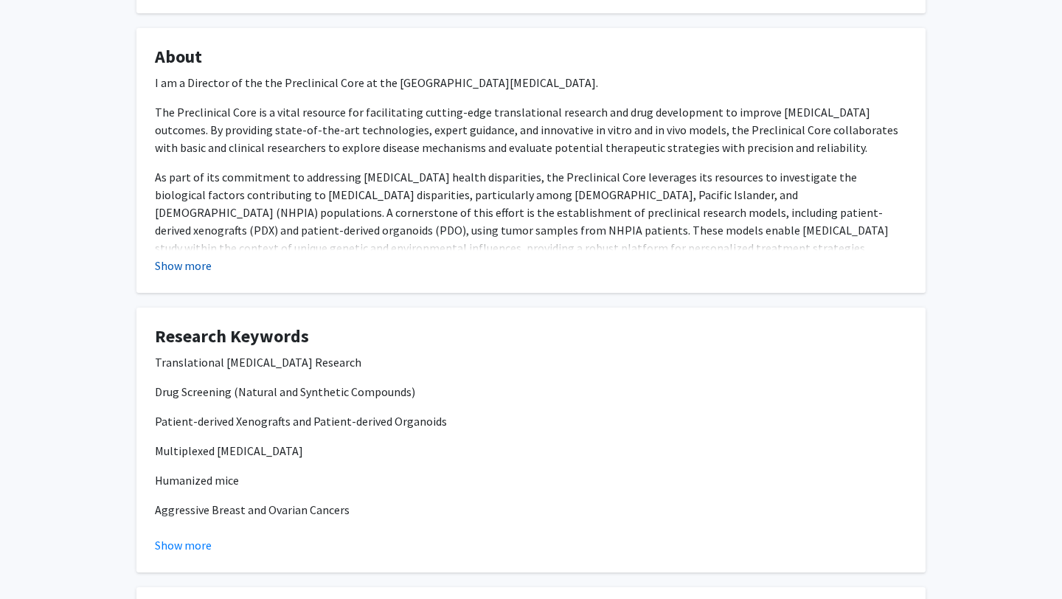
click at [186, 264] on button "Show more" at bounding box center [183, 266] width 57 height 18
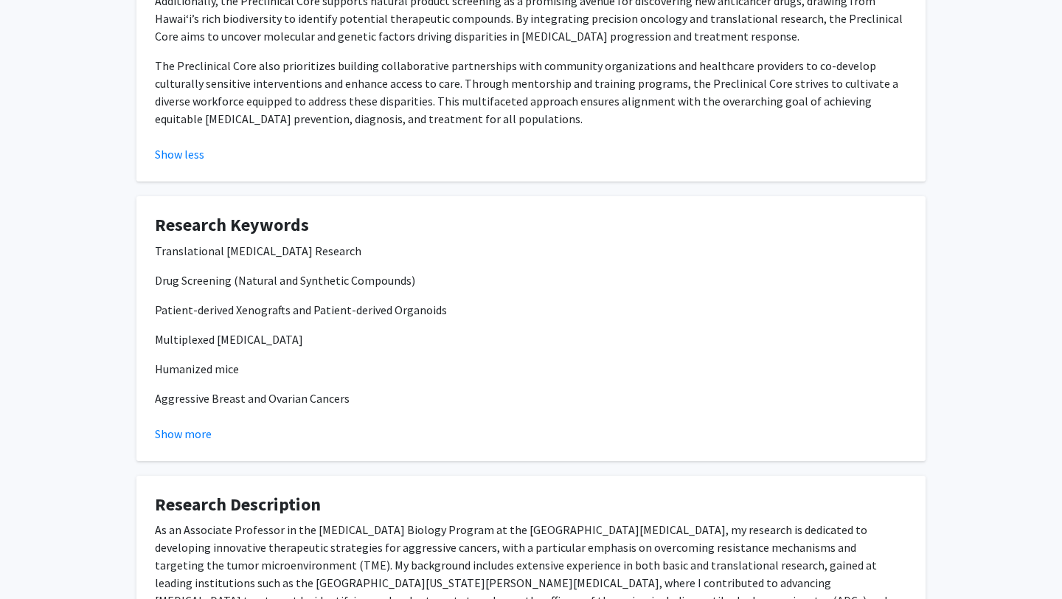
scroll to position [0, 0]
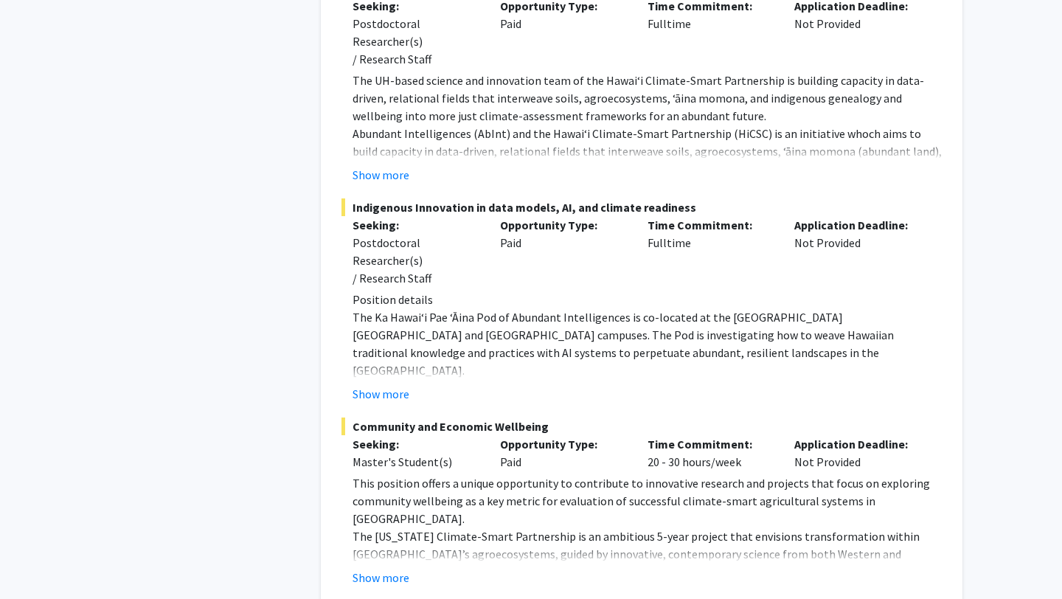
scroll to position [4783, 0]
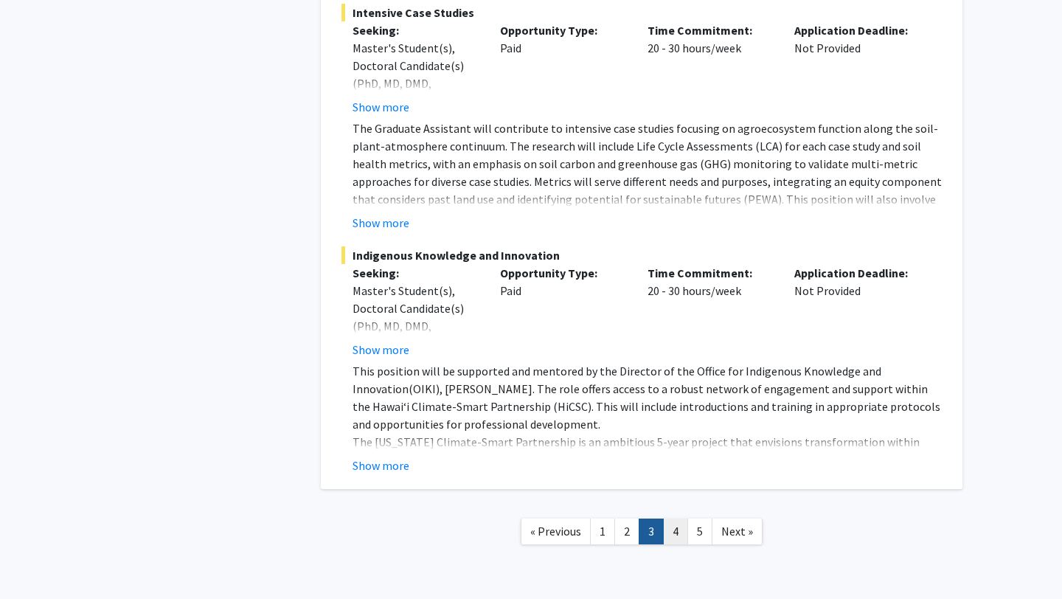
click at [667, 519] on link "4" at bounding box center [675, 532] width 25 height 26
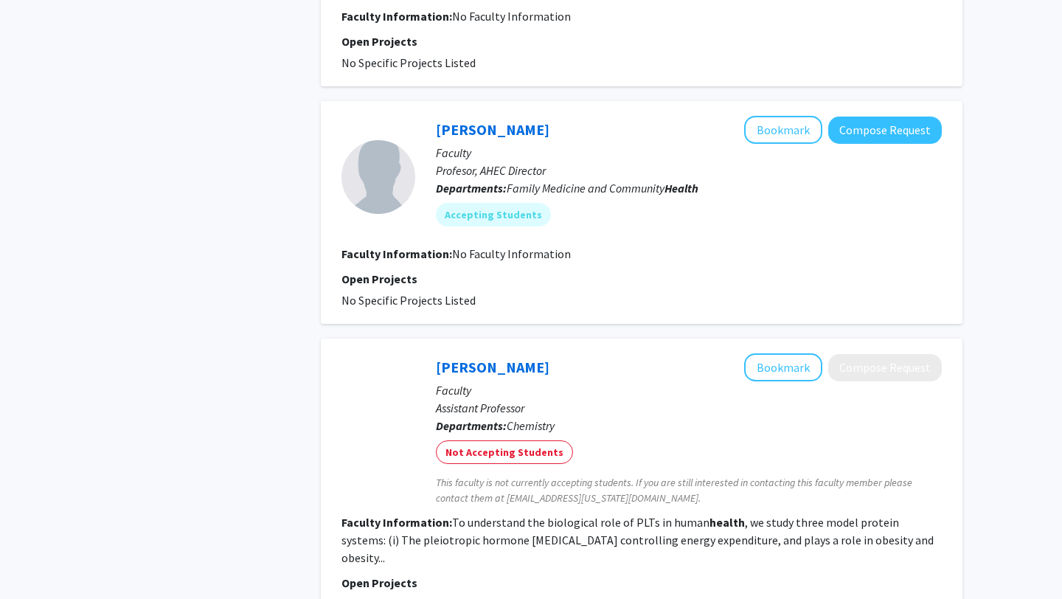
scroll to position [1767, 0]
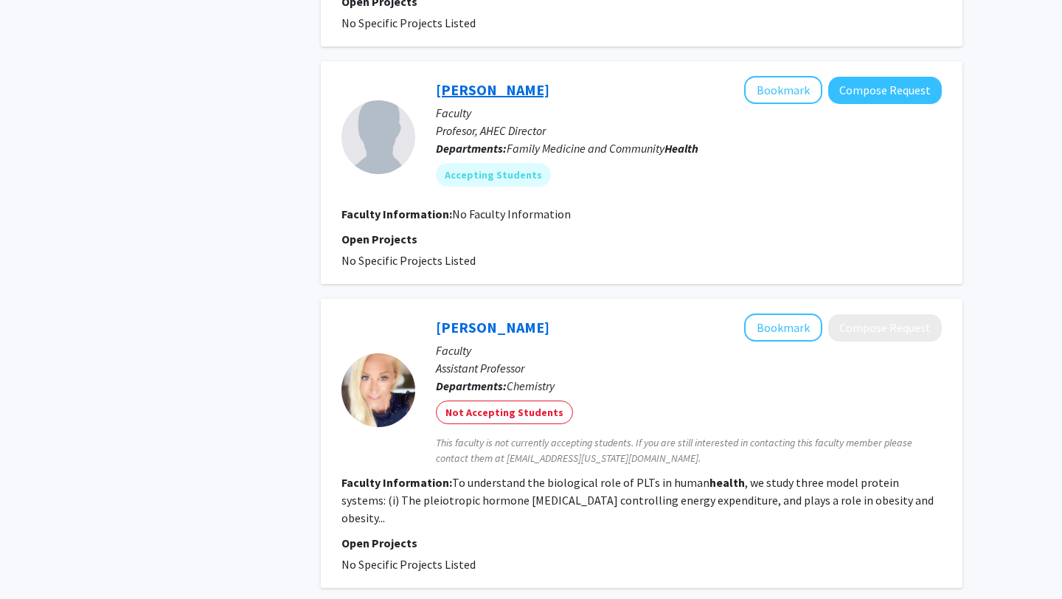
click at [480, 82] on link "Kelley Withy" at bounding box center [493, 89] width 114 height 18
